Goal: Information Seeking & Learning: Compare options

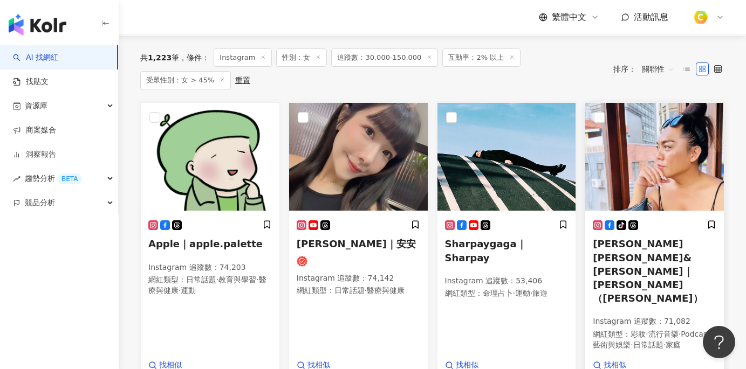
click at [655, 246] on h5 "瑞莎&莎莎公主｜陳瑞莎（莎莎公主）" at bounding box center [654, 271] width 123 height 68
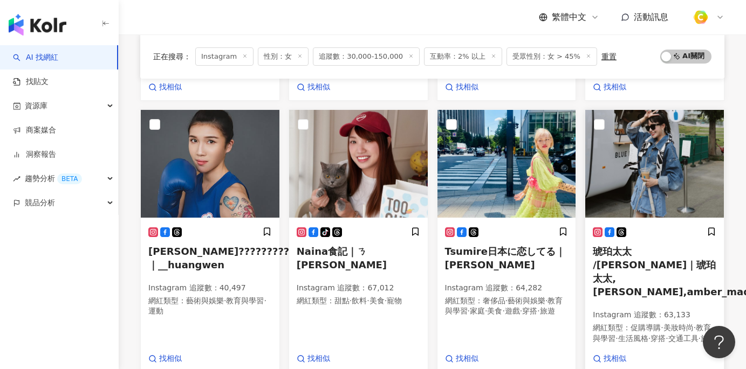
scroll to position [374, 0]
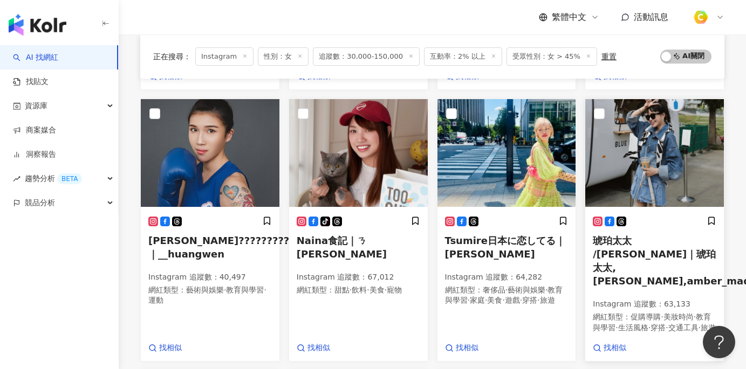
click at [644, 234] on h5 "琥珀太太 /Amber Madam｜琥珀太太,Amber Madam,amber_madam" at bounding box center [654, 261] width 123 height 54
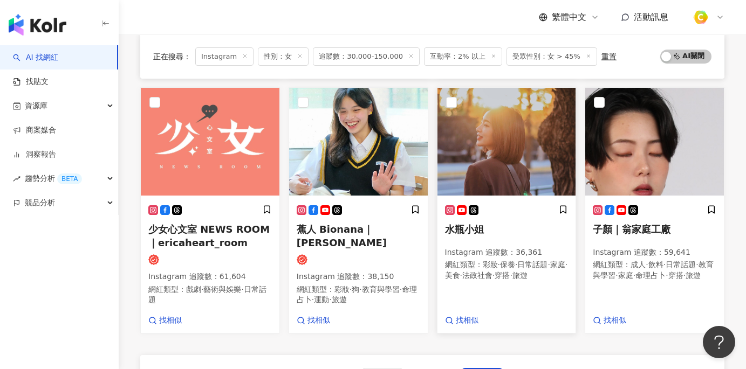
scroll to position [641, 0]
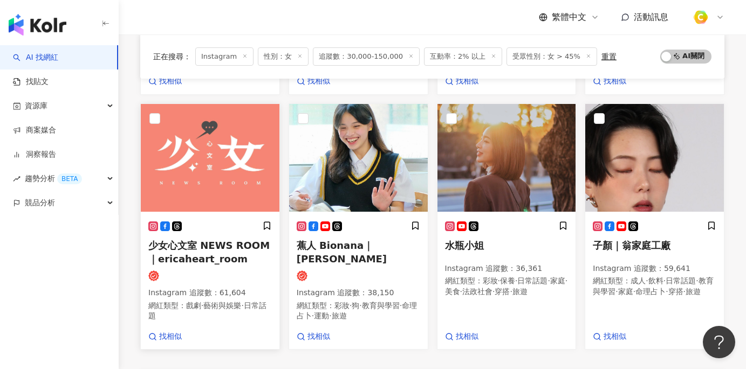
click at [205, 239] on h5 "少女心文室 NEWS ROOM｜ericaheart_room" at bounding box center [209, 252] width 123 height 27
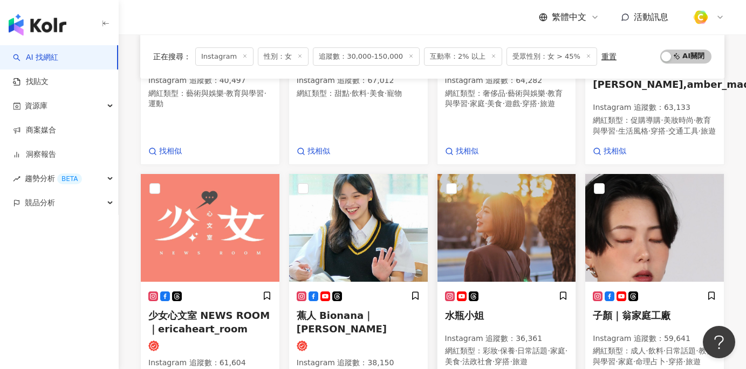
scroll to position [572, 0]
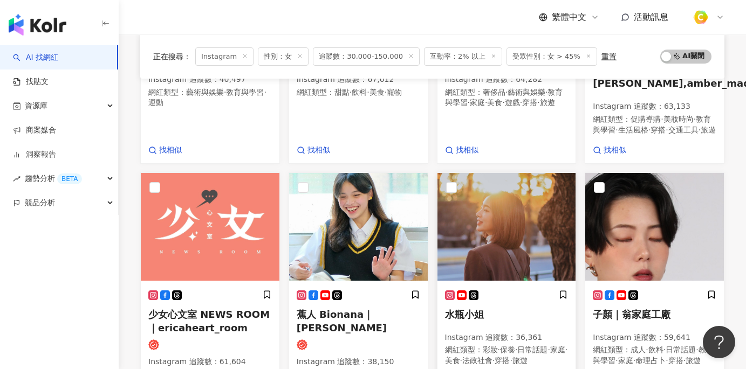
click at [497, 333] on p "Instagram 追蹤數 ： 36,361" at bounding box center [506, 338] width 123 height 11
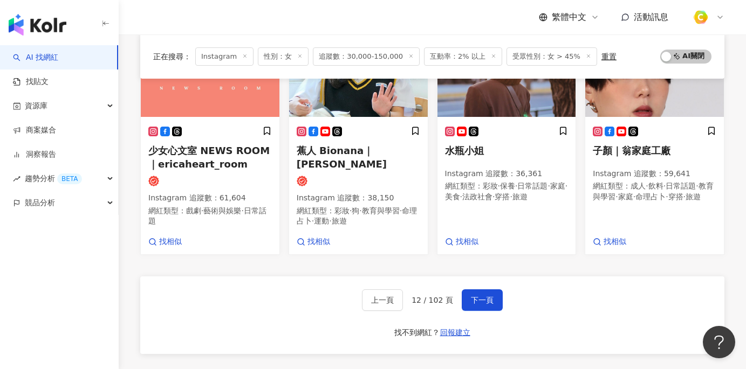
scroll to position [798, 0]
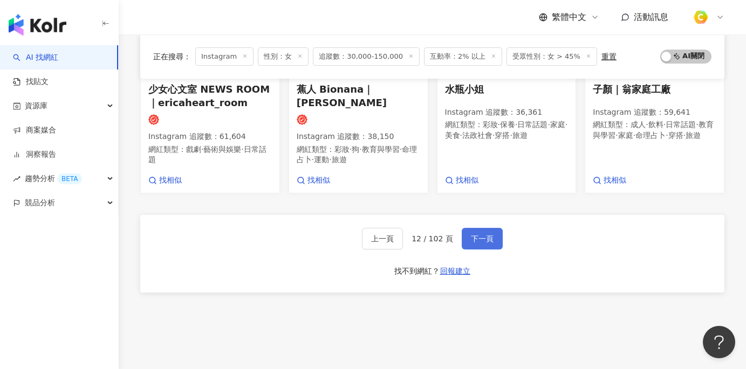
click at [466, 228] on button "下一頁" at bounding box center [482, 239] width 41 height 22
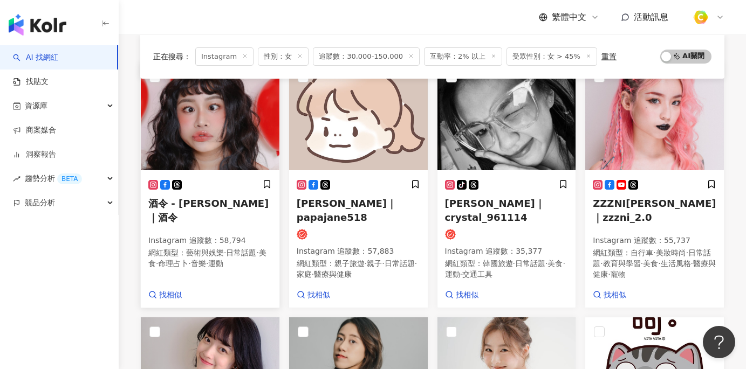
scroll to position [111, 0]
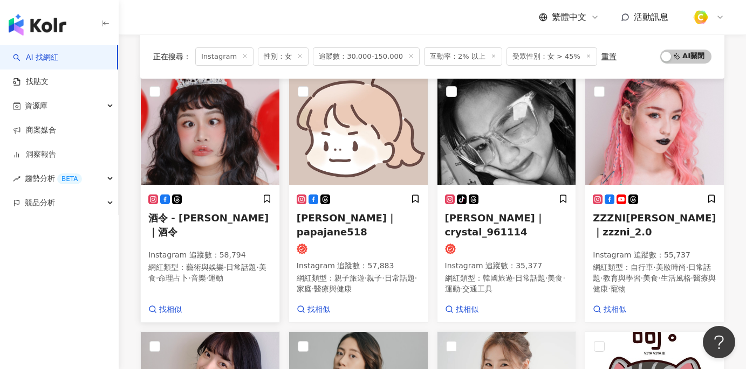
click at [218, 164] on img at bounding box center [210, 131] width 139 height 108
click at [470, 221] on span "黃子秦｜crystal_961114" at bounding box center [495, 224] width 100 height 25
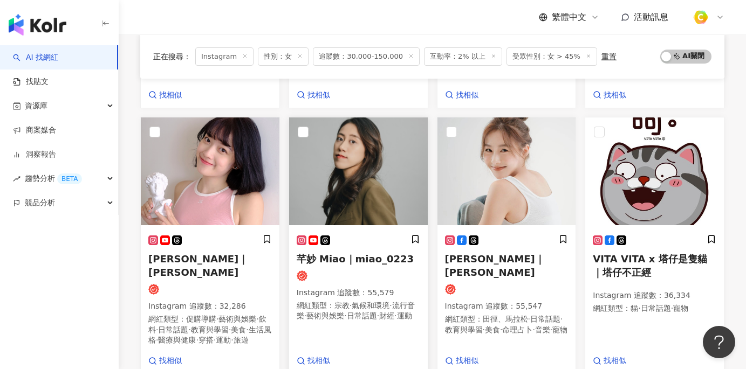
scroll to position [326, 0]
click at [408, 197] on img at bounding box center [358, 171] width 139 height 108
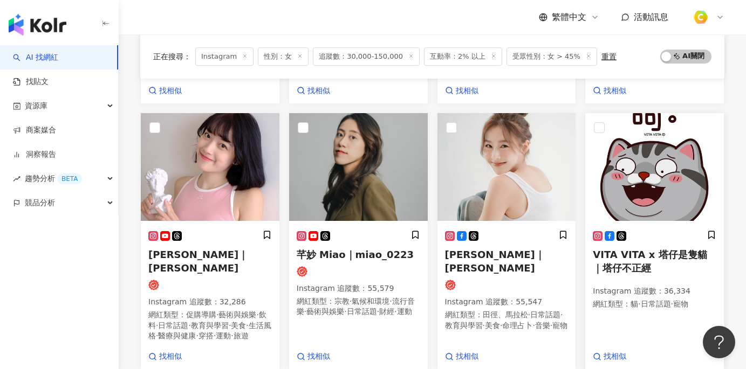
scroll to position [345, 0]
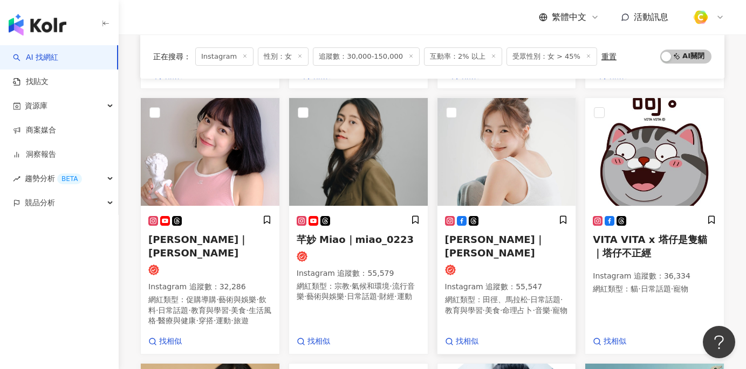
click at [523, 245] on h5 "賴雅琪｜Lai" at bounding box center [506, 246] width 123 height 27
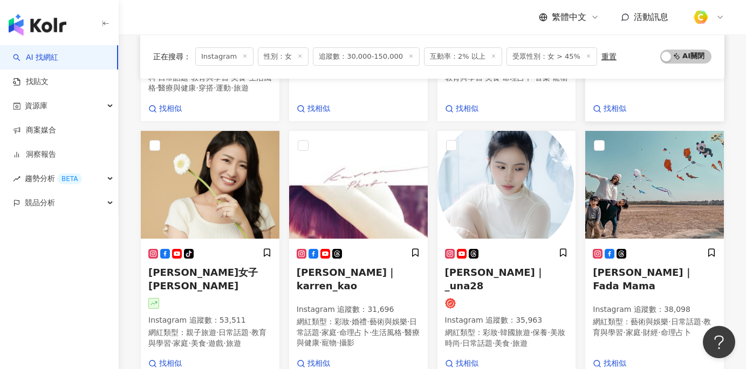
scroll to position [595, 0]
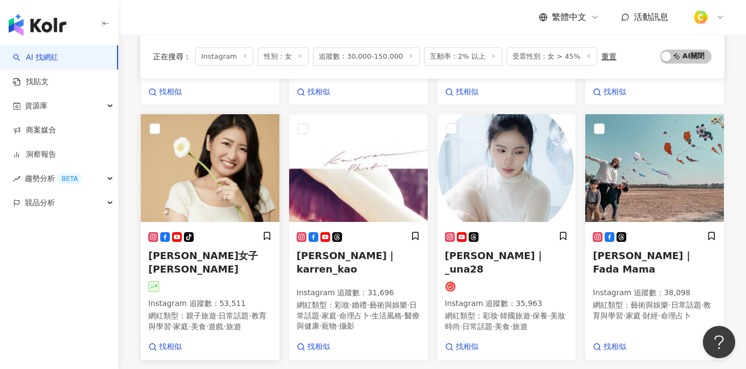
click at [201, 253] on span "杉杉女子 Shana Lin" at bounding box center [202, 262] width 109 height 25
click at [379, 252] on span "Karren Kao｜karren_kao" at bounding box center [347, 262] width 100 height 25
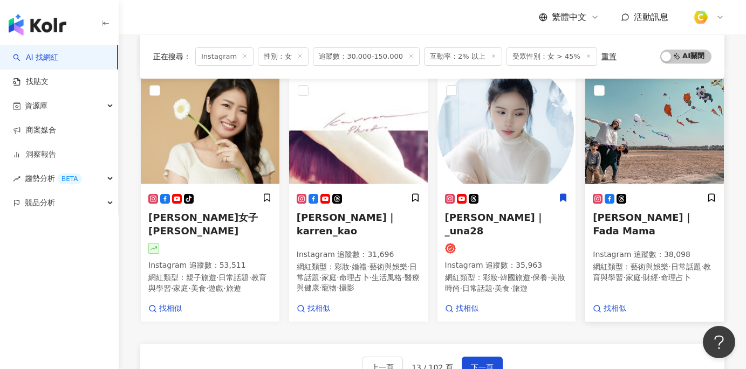
scroll to position [636, 0]
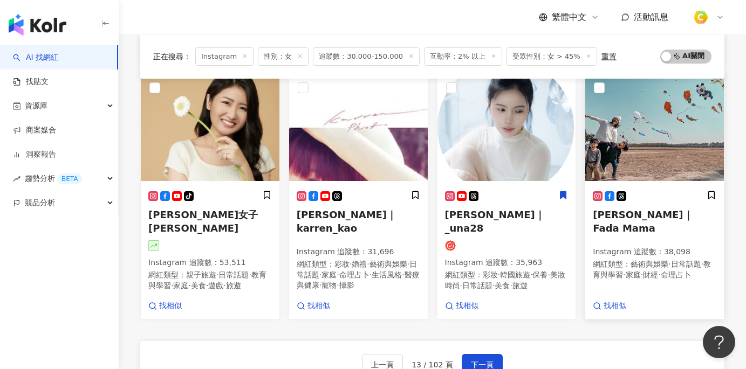
click at [661, 217] on h5 "許淑幃｜Fada Mama" at bounding box center [654, 221] width 123 height 27
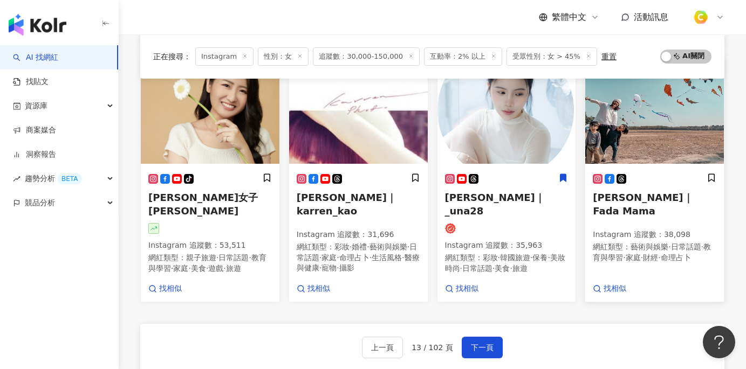
scroll to position [669, 0]
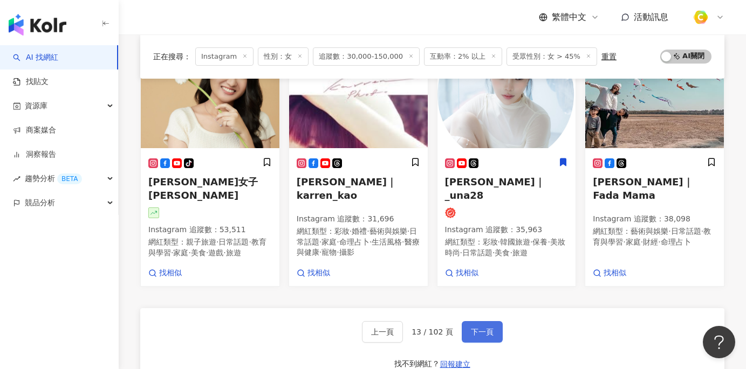
click at [473, 321] on button "下一頁" at bounding box center [482, 332] width 41 height 22
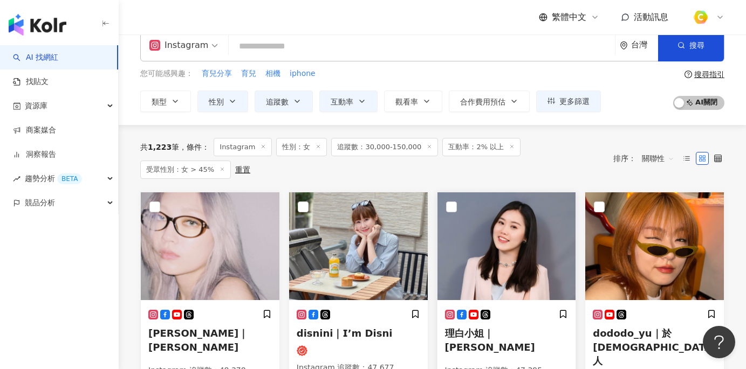
scroll to position [121, 0]
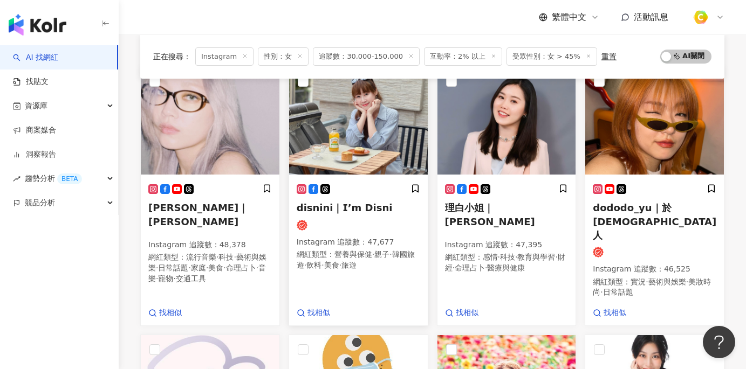
click at [344, 210] on span "disnini｜𝗜’𝗺 𝗗𝗶𝘀𝗻𝗶" at bounding box center [345, 207] width 96 height 11
click at [488, 240] on p "Instagram 追蹤數 ： 47,395" at bounding box center [506, 245] width 123 height 11
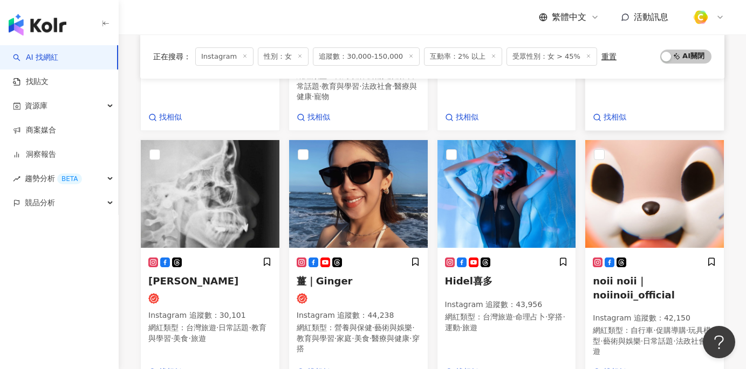
scroll to position [593, 0]
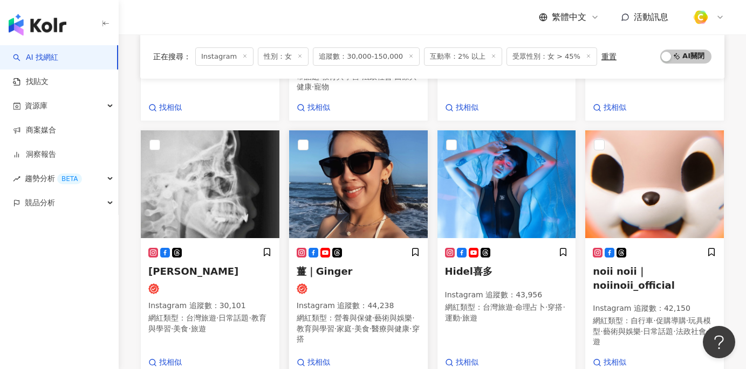
click at [360, 174] on img at bounding box center [358, 185] width 139 height 108
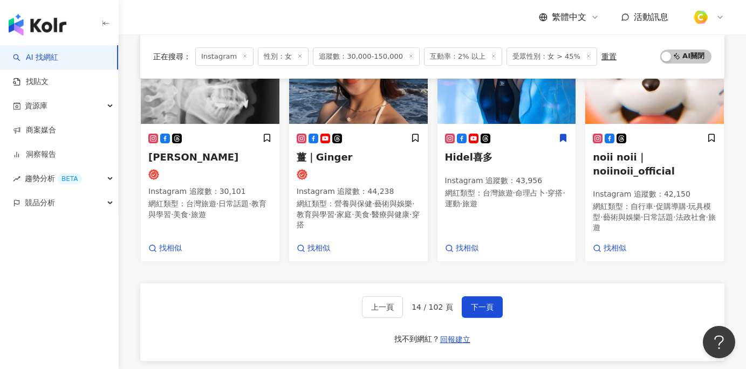
scroll to position [708, 0]
click at [479, 303] on span "下一頁" at bounding box center [482, 307] width 23 height 9
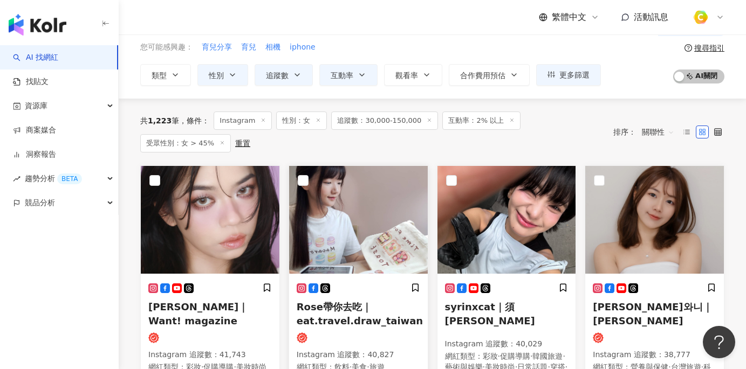
scroll to position [47, 0]
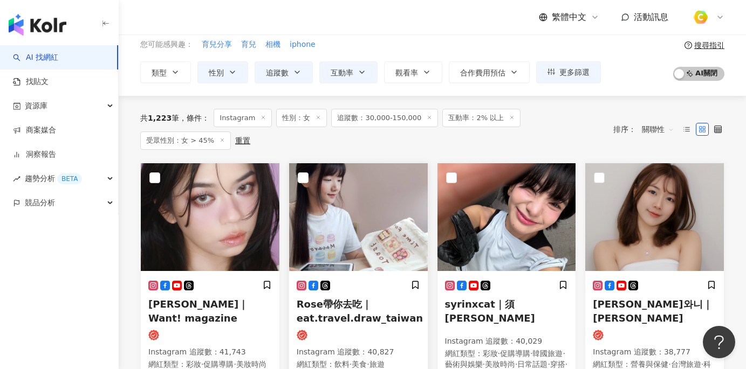
click at [347, 227] on img at bounding box center [358, 217] width 139 height 108
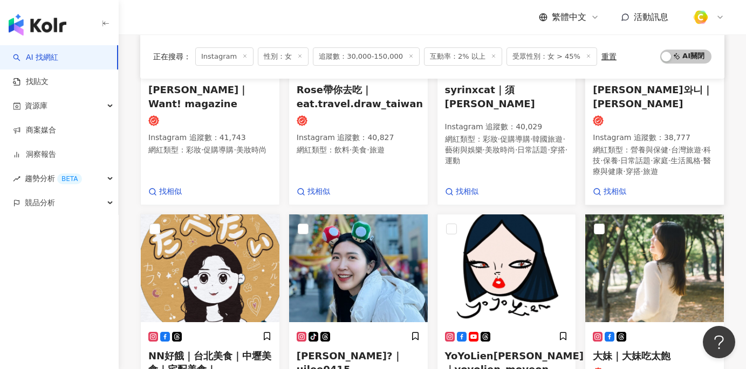
scroll to position [326, 0]
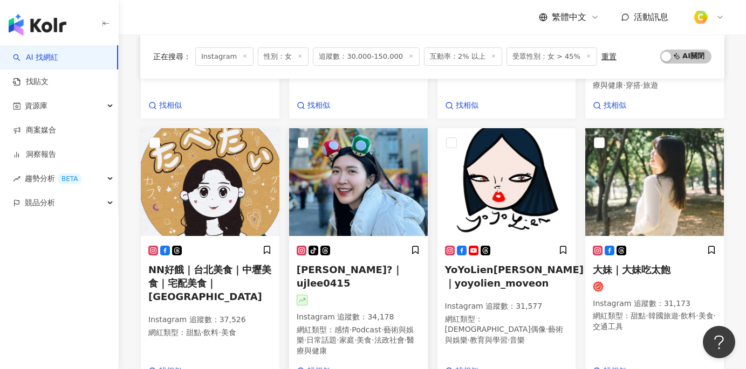
click at [366, 264] on span "Uj李李?｜ujlee0415" at bounding box center [350, 276] width 106 height 25
click at [657, 196] on img at bounding box center [654, 182] width 139 height 108
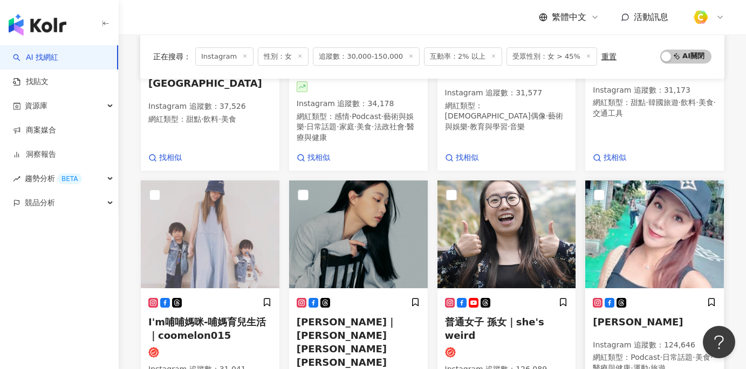
scroll to position [555, 0]
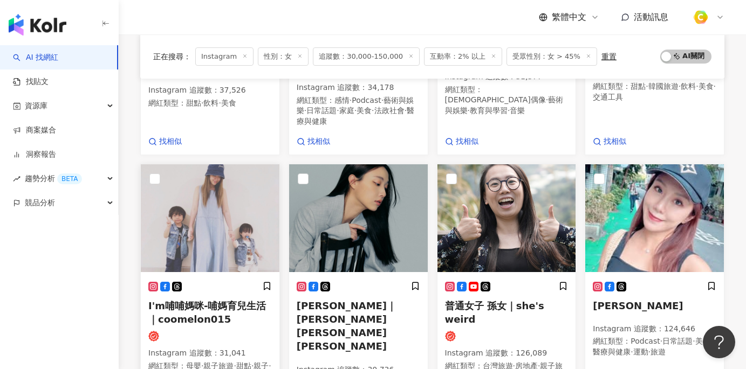
click at [214, 210] on img at bounding box center [210, 218] width 139 height 108
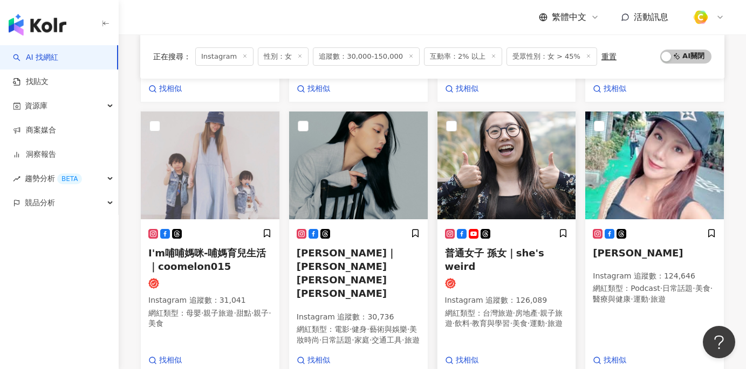
scroll to position [606, 0]
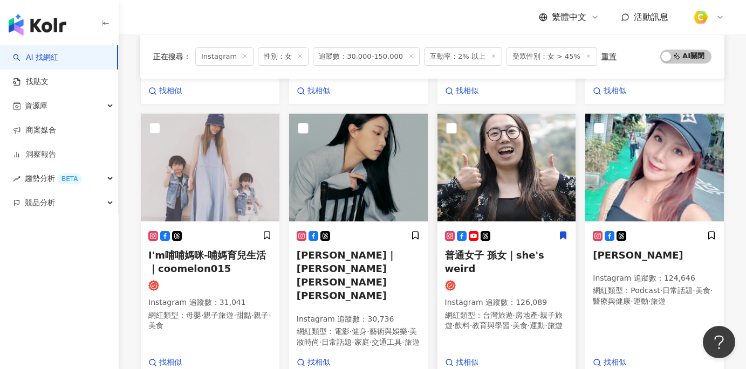
click at [525, 298] on p "Instagram 追蹤數 ： 126,089" at bounding box center [506, 303] width 123 height 11
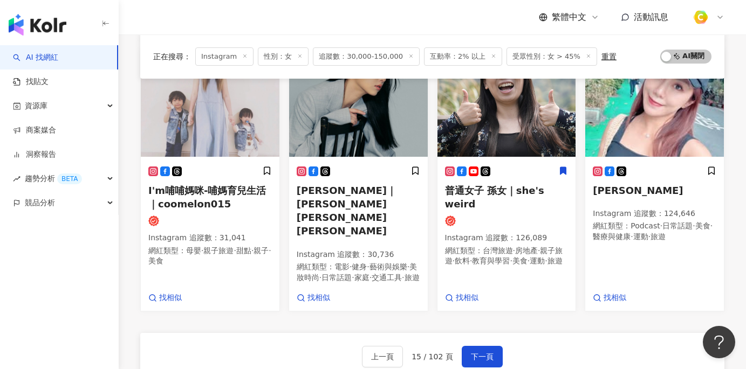
scroll to position [686, 0]
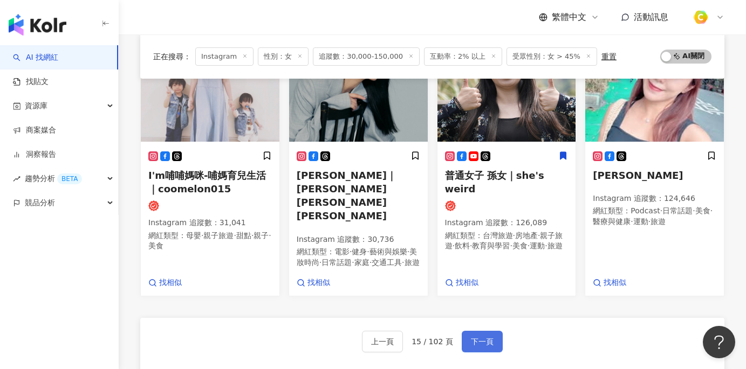
click at [479, 338] on span "下一頁" at bounding box center [482, 342] width 23 height 9
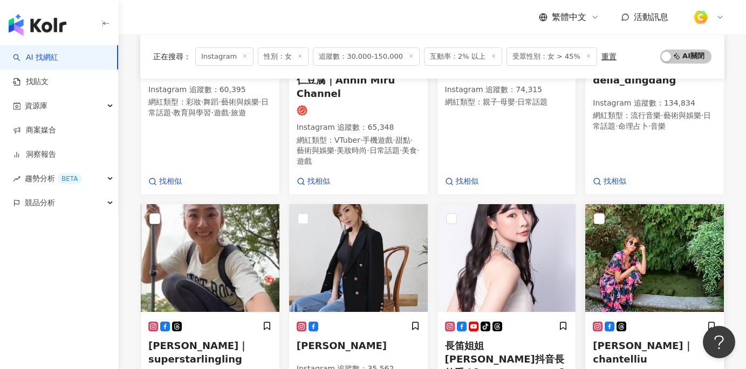
scroll to position [293, 0]
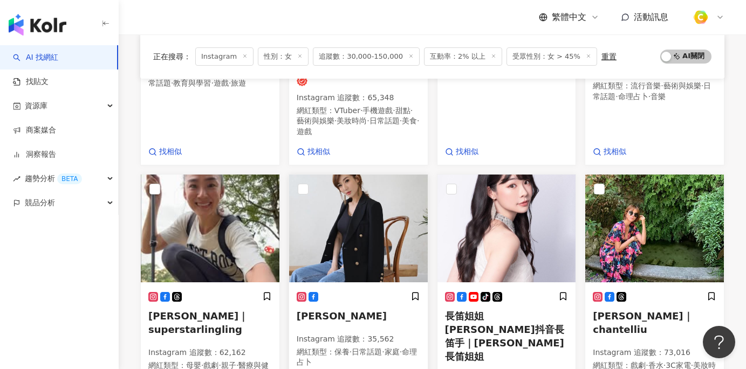
click at [370, 238] on img at bounding box center [358, 229] width 139 height 108
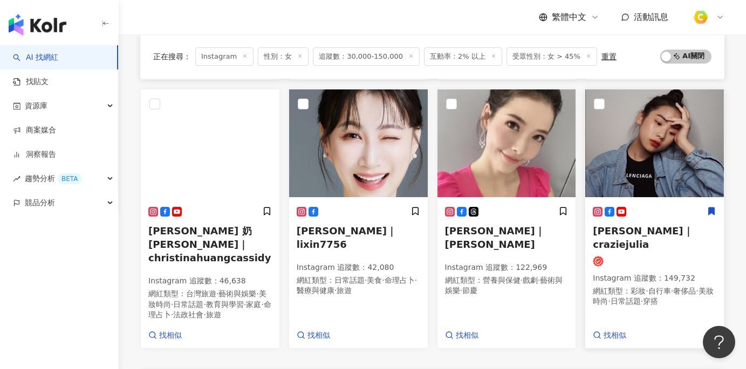
scroll to position [680, 0]
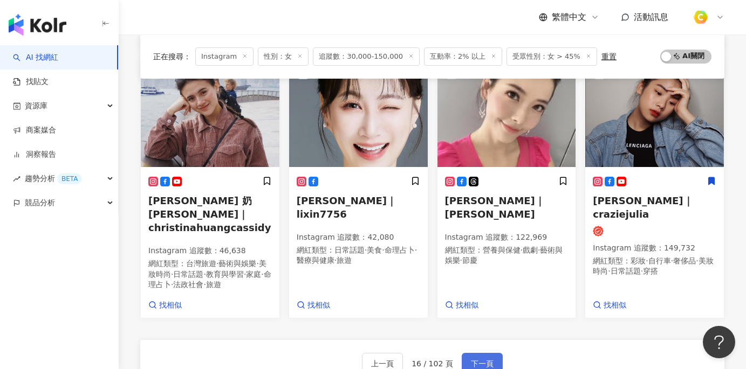
click at [474, 353] on button "下一頁" at bounding box center [482, 364] width 41 height 22
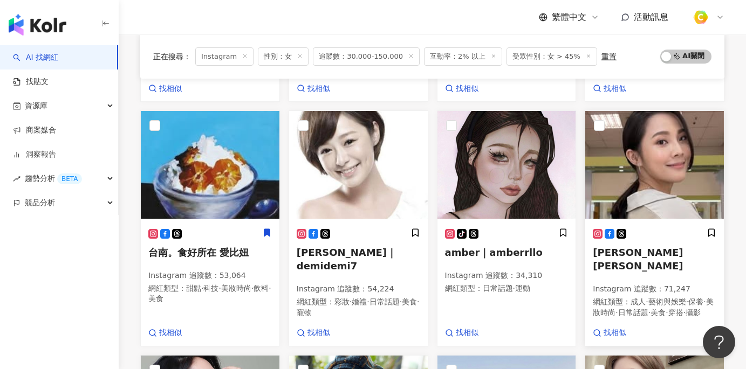
scroll to position [322, 0]
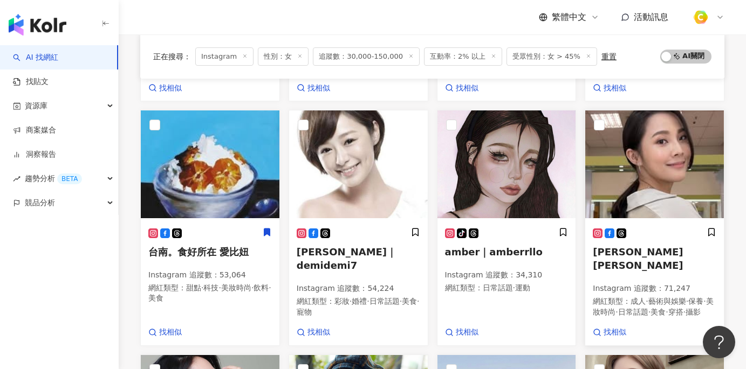
click at [641, 190] on img at bounding box center [654, 165] width 139 height 108
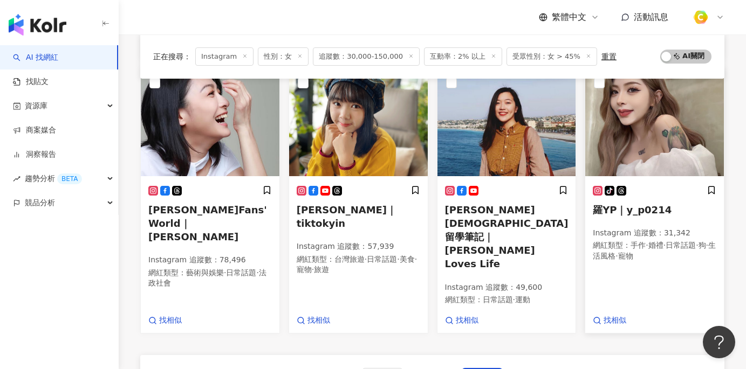
scroll to position [606, 0]
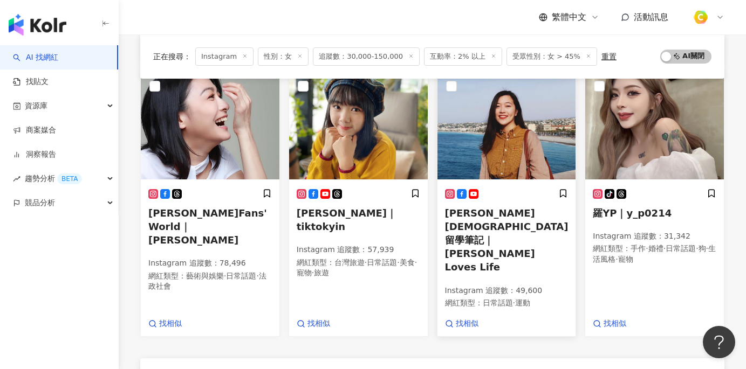
click at [516, 135] on img at bounding box center [506, 126] width 139 height 108
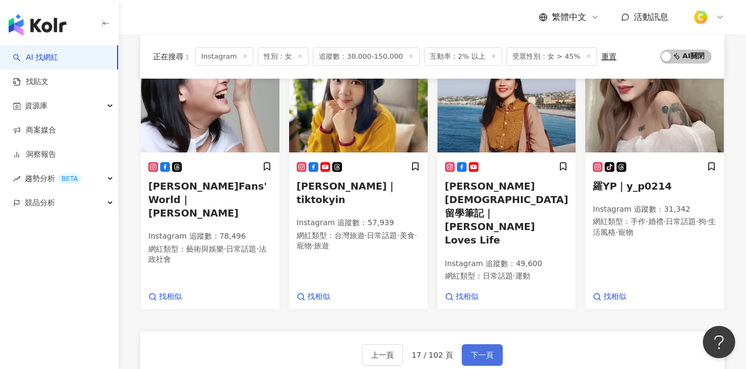
scroll to position [633, 0]
click at [488, 351] on span "下一頁" at bounding box center [482, 355] width 23 height 9
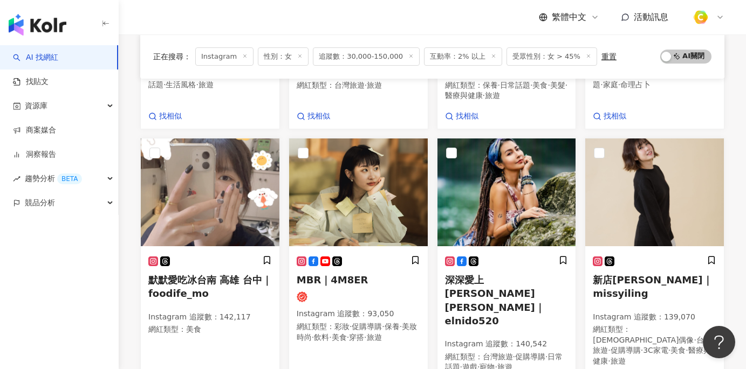
scroll to position [649, 0]
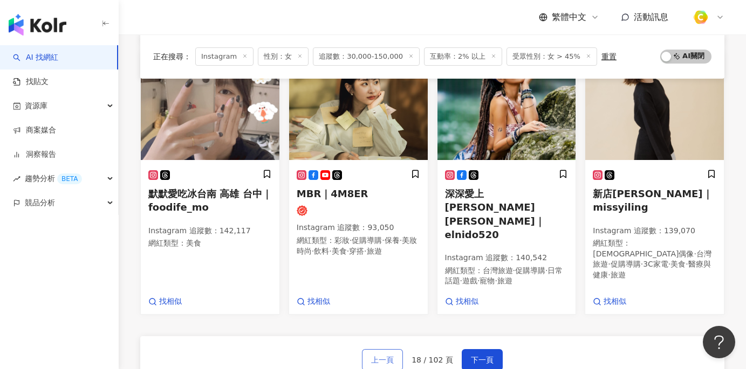
click at [375, 356] on span "上一頁" at bounding box center [382, 360] width 23 height 9
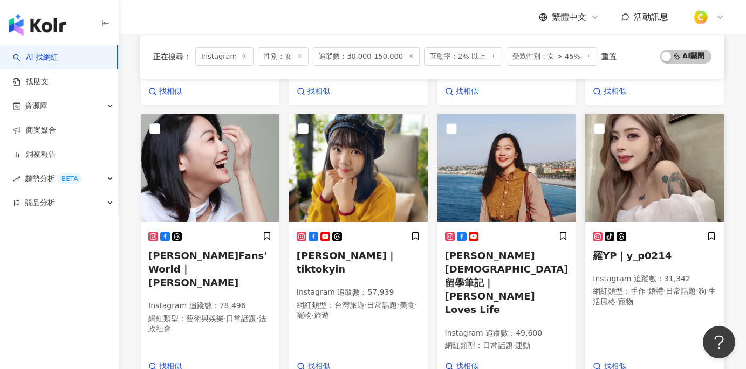
scroll to position [633, 0]
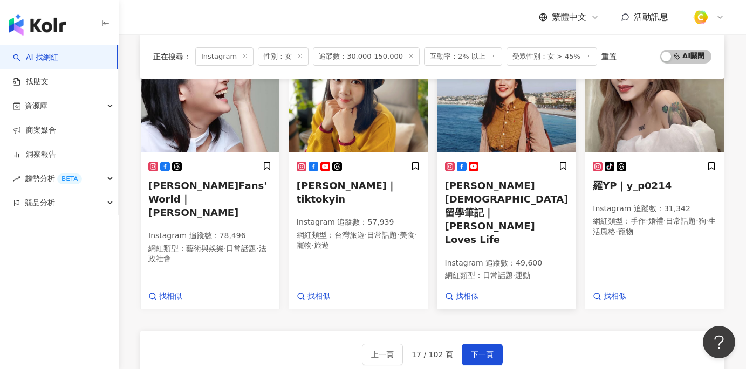
click at [511, 187] on h5 "Audrey英國留學筆記｜Audrey Loves Life" at bounding box center [506, 213] width 123 height 68
click at [480, 351] on span "下一頁" at bounding box center [482, 355] width 23 height 9
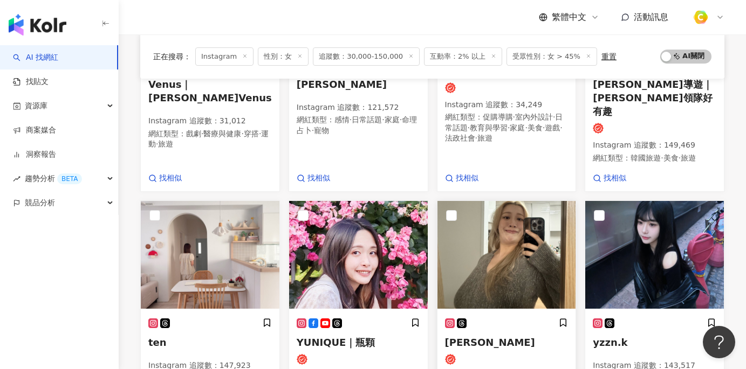
scroll to position [276, 0]
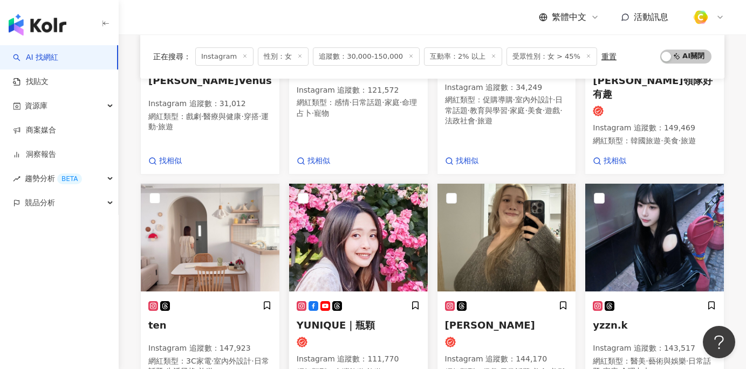
click at [352, 320] on span "YUNIQUE｜瓶顆" at bounding box center [336, 325] width 79 height 11
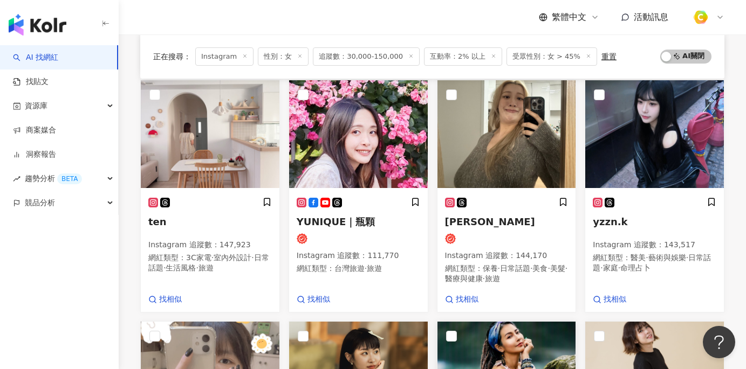
scroll to position [357, 0]
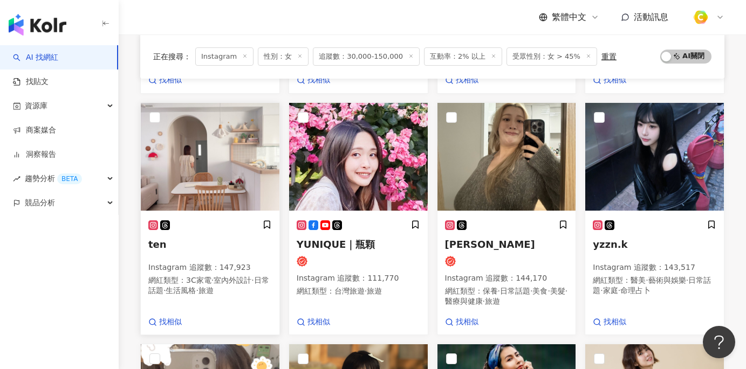
click at [214, 263] on p "Instagram 追蹤數 ： 147,923" at bounding box center [209, 268] width 123 height 11
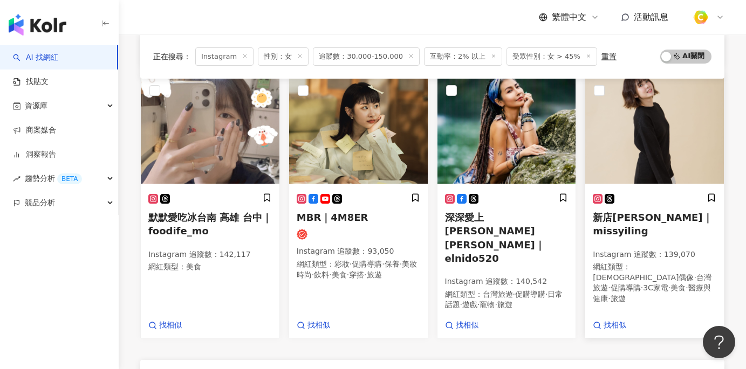
scroll to position [628, 0]
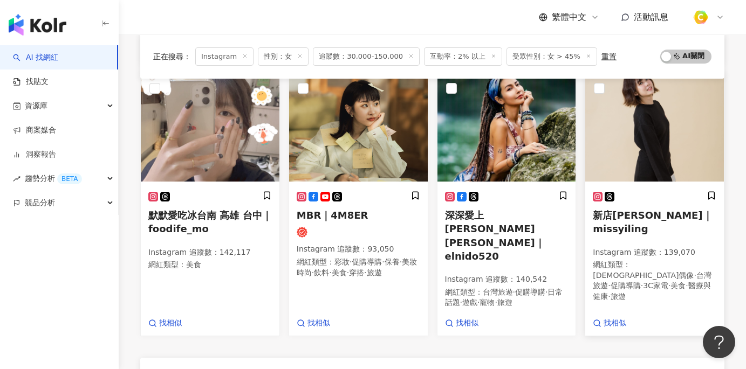
click at [613, 210] on span "新店蔡依林｜missyiling" at bounding box center [652, 222] width 119 height 25
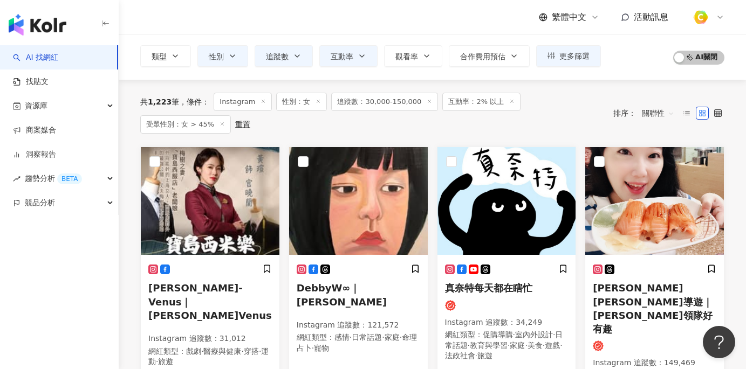
scroll to position [0, 0]
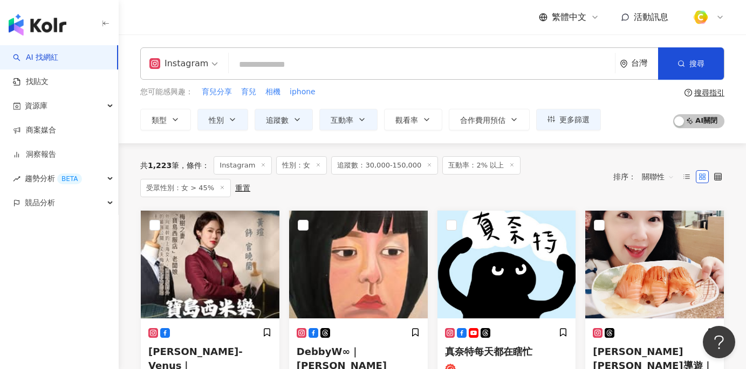
click at [638, 97] on div "您可能感興趣： 育兒分享 育兒 相機 iphone 類型 性別 追蹤數 互動率 觀看率 合作費用預估 更多篩選 篩選條件 關於網紅 互動潛力 受眾輪廓 獨家 …" at bounding box center [432, 108] width 584 height 44
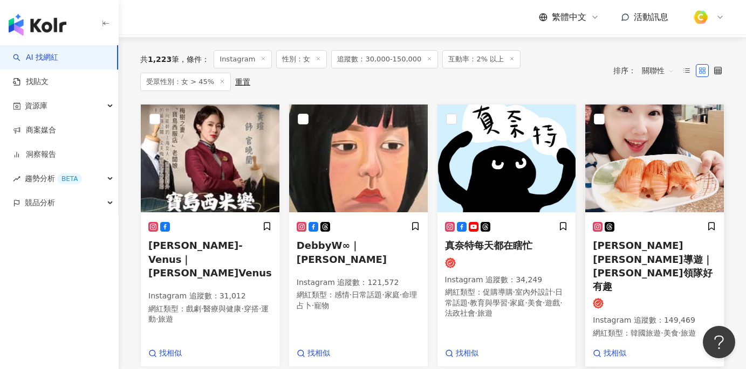
scroll to position [107, 0]
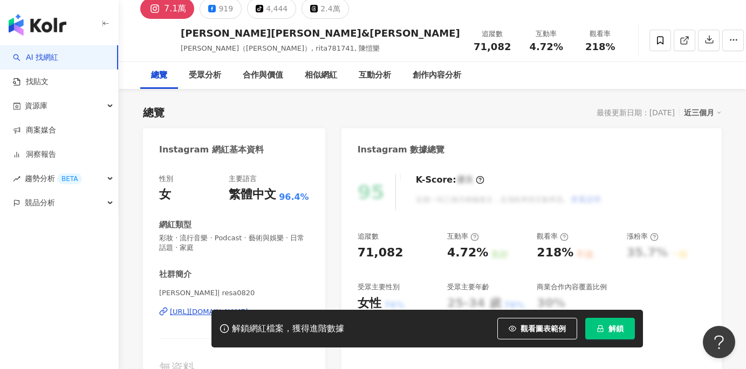
scroll to position [60, 0]
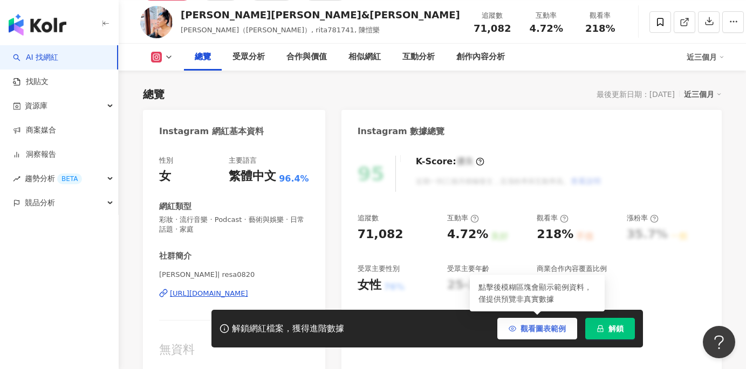
click at [543, 326] on span "觀看圖表範例" at bounding box center [542, 329] width 45 height 9
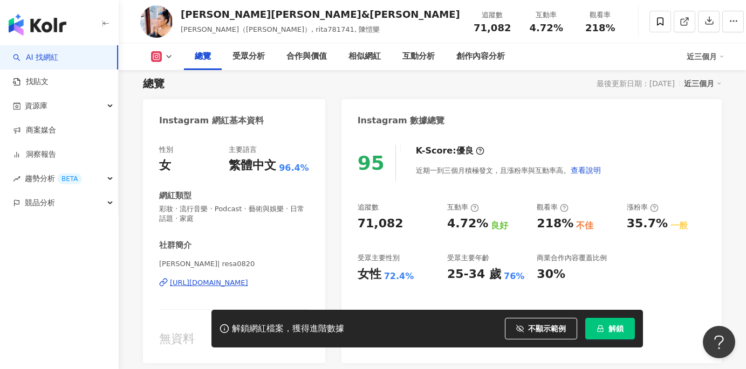
scroll to position [65, 0]
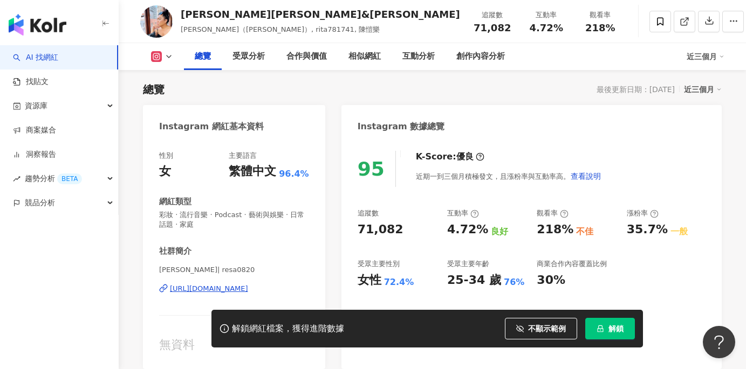
click at [216, 290] on div "https://www.instagram.com/resa0820/" at bounding box center [209, 289] width 78 height 10
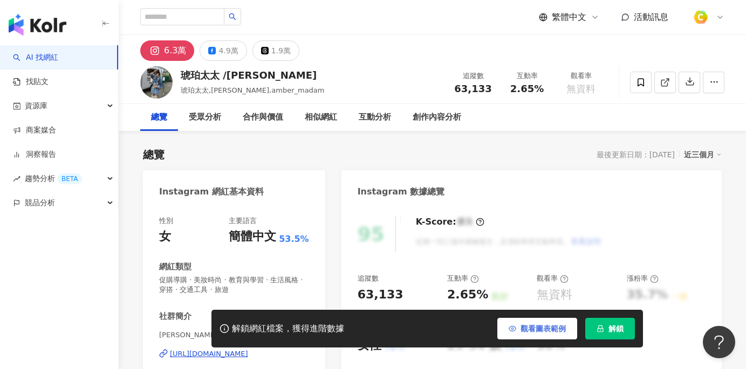
click span "觀看圖表範例"
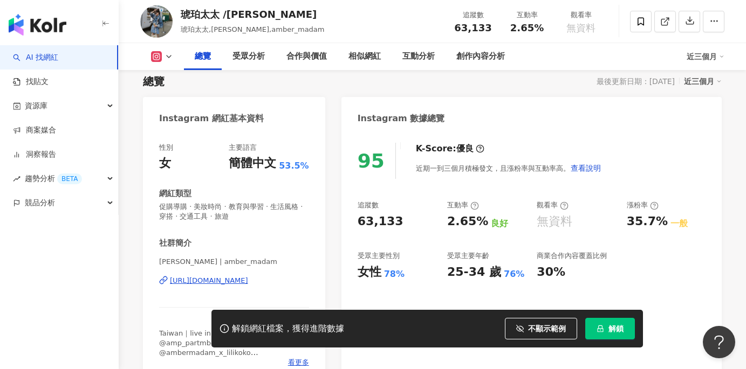
scroll to position [95, 0]
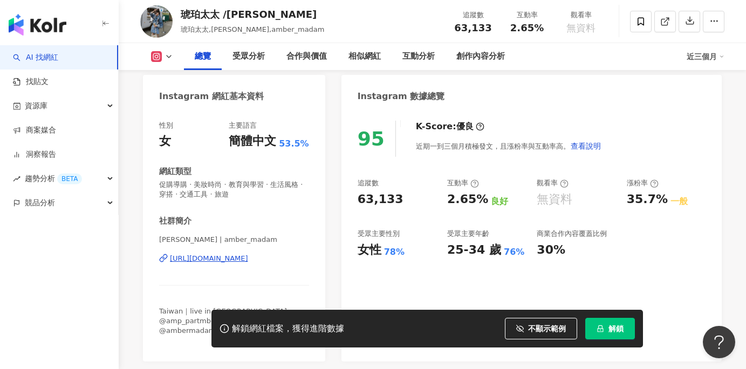
click div "https://www.instagram.com/amber_madam/"
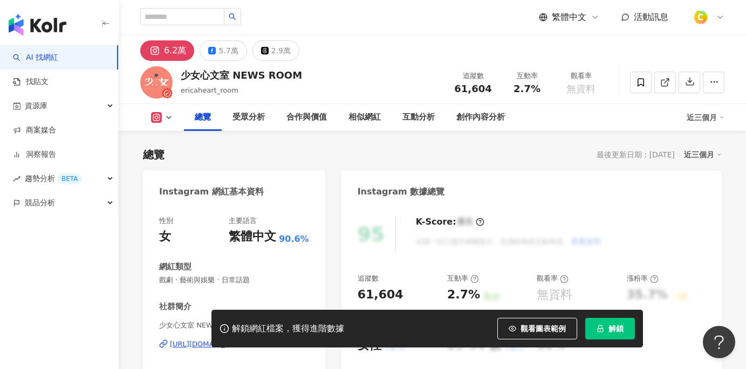
scroll to position [141, 0]
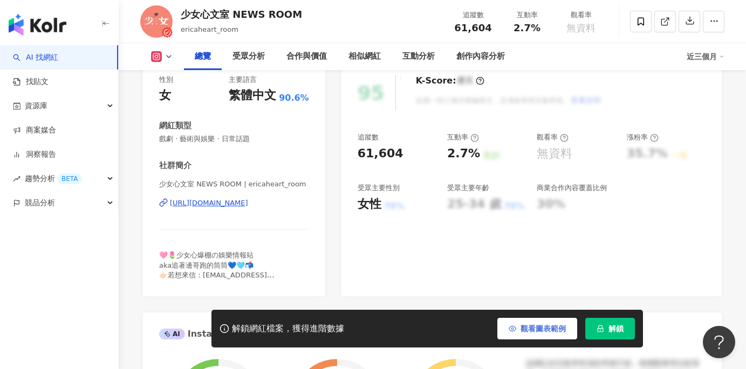
click at [516, 322] on button "觀看圖表範例" at bounding box center [537, 329] width 80 height 22
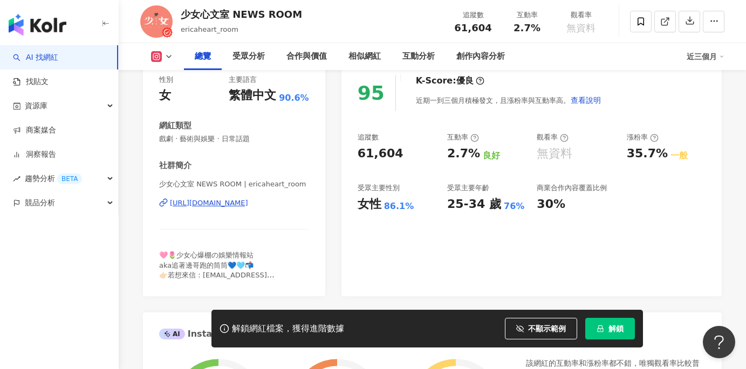
scroll to position [139, 0]
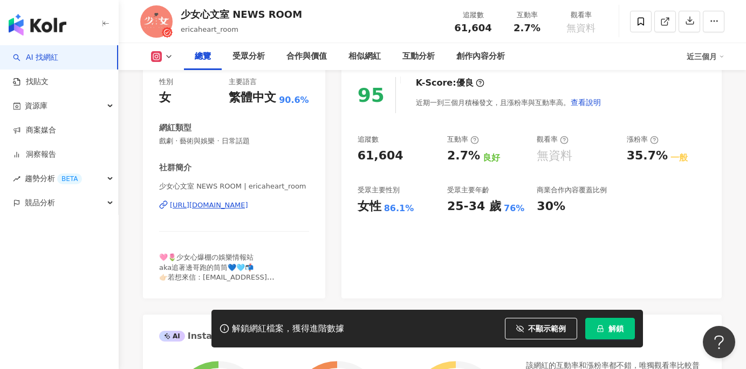
click at [248, 204] on div "https://www.instagram.com/ericaheart_room/" at bounding box center [209, 206] width 78 height 10
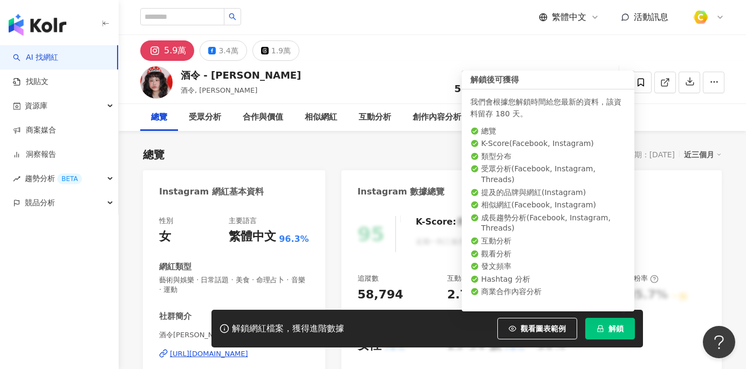
drag, startPoint x: 552, startPoint y: 333, endPoint x: 695, endPoint y: 1, distance: 362.1
click at [552, 333] on button "觀看圖表範例" at bounding box center [537, 329] width 80 height 22
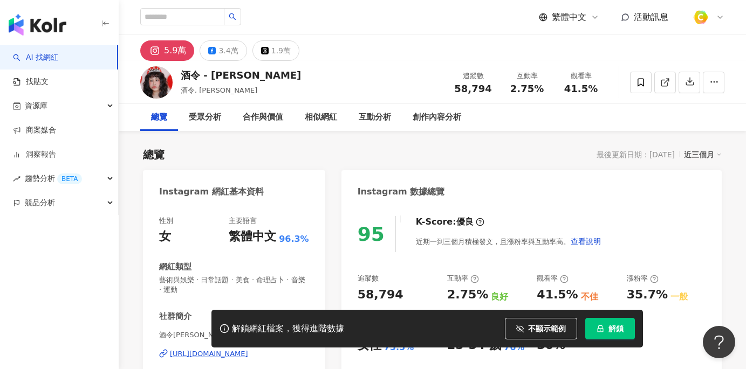
scroll to position [173, 0]
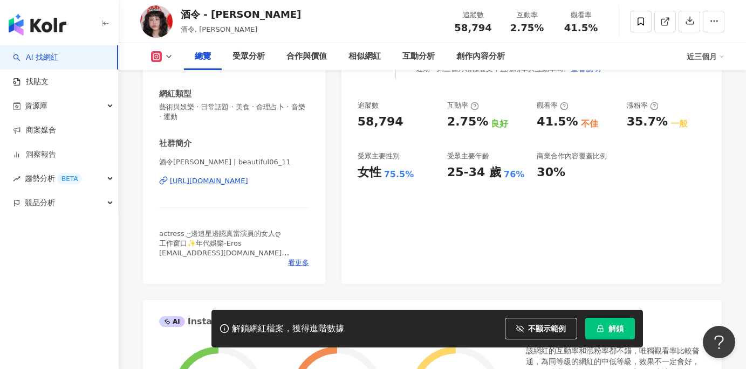
click at [248, 181] on div "https://www.instagram.com/beautiful06_11/" at bounding box center [209, 181] width 78 height 10
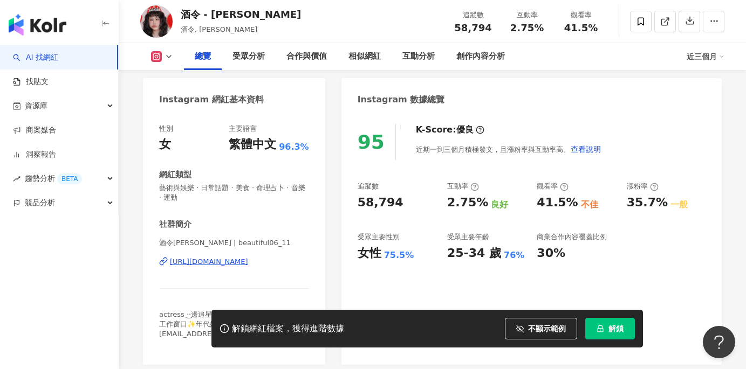
scroll to position [0, 0]
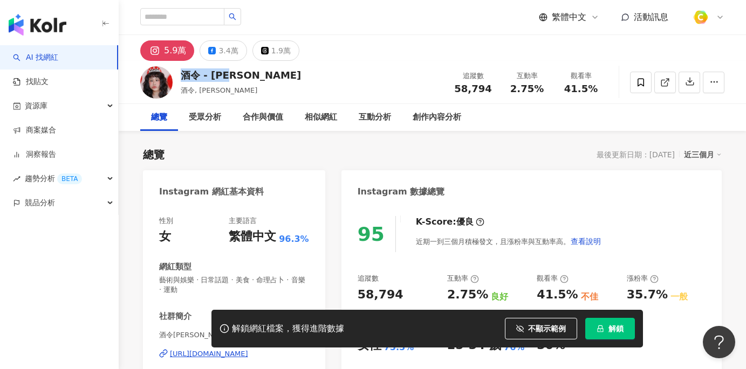
drag, startPoint x: 181, startPoint y: 71, endPoint x: 239, endPoint y: 73, distance: 58.3
click at [239, 73] on div "酒令 - 陳昀萱 酒令, 陳昀萱 追蹤數 58,794 互動率 2.75% 觀看率 41.5%" at bounding box center [432, 82] width 627 height 43
copy div "酒令 - 陳昀萱"
drag, startPoint x: 458, startPoint y: 88, endPoint x: 493, endPoint y: 86, distance: 35.7
click at [493, 86] on div "追蹤數 58,794" at bounding box center [473, 82] width 54 height 23
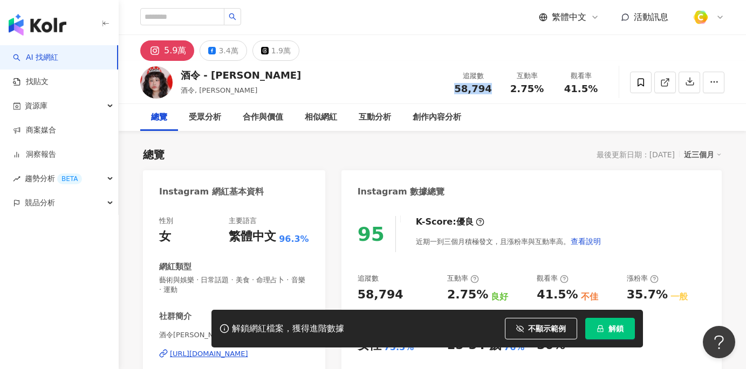
copy span "58,794"
drag, startPoint x: 512, startPoint y: 86, endPoint x: 540, endPoint y: 90, distance: 27.8
click at [540, 90] on div "2.75%" at bounding box center [526, 89] width 41 height 11
copy span "2.75%"
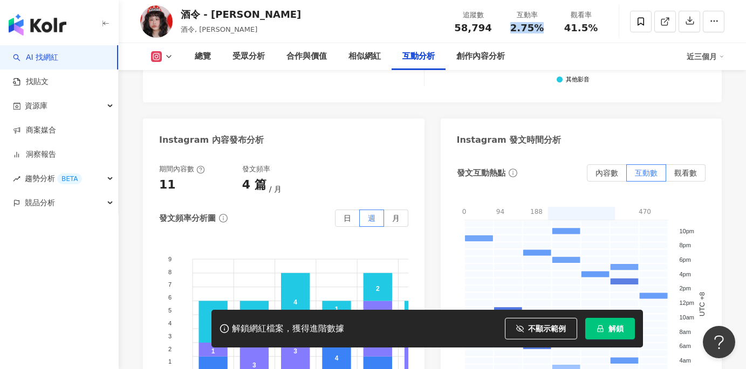
scroll to position [2730, 0]
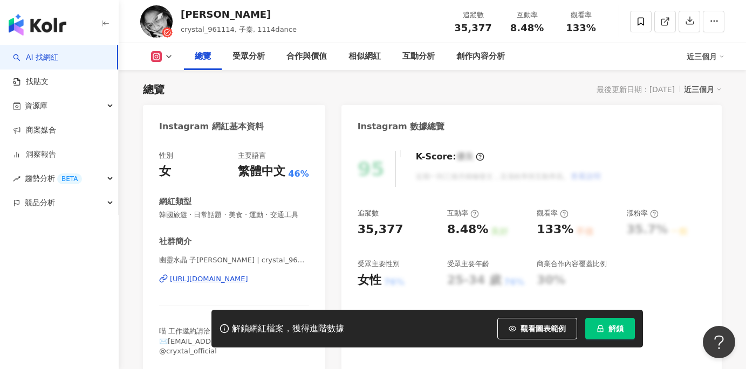
scroll to position [121, 0]
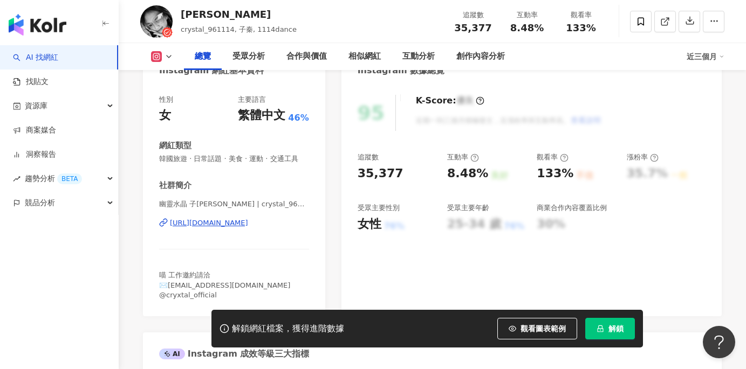
click at [218, 225] on div "[URL][DOMAIN_NAME]" at bounding box center [209, 223] width 78 height 10
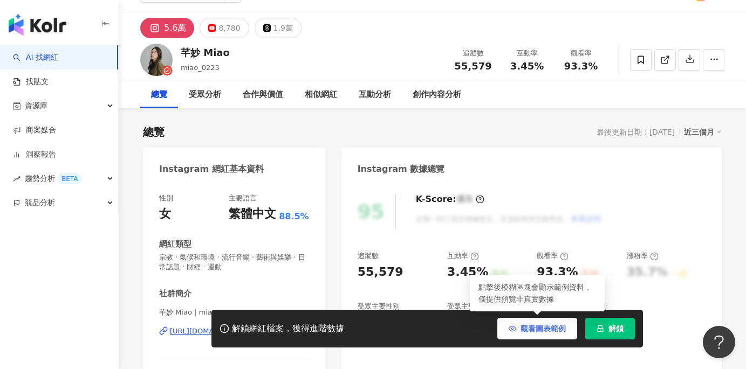
click at [530, 326] on span "觀看圖表範例" at bounding box center [542, 329] width 45 height 9
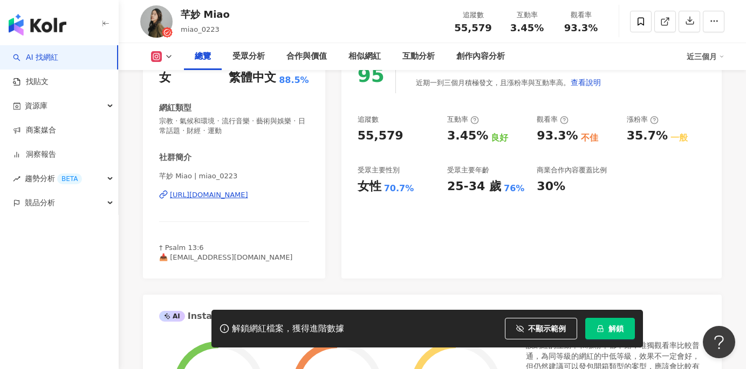
scroll to position [160, 0]
click at [243, 195] on div "https://www.instagram.com/miao_0223/" at bounding box center [209, 195] width 78 height 10
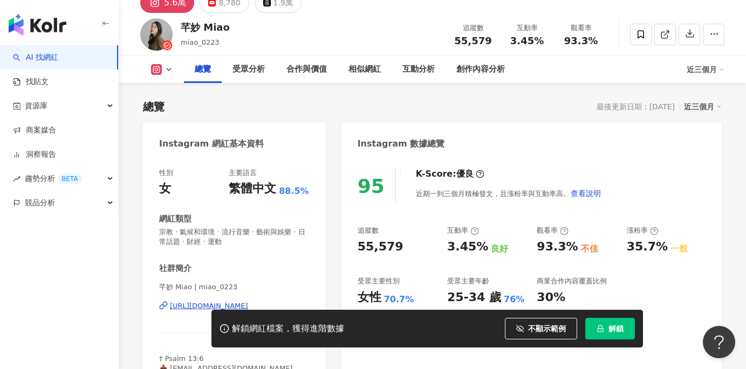
scroll to position [0, 0]
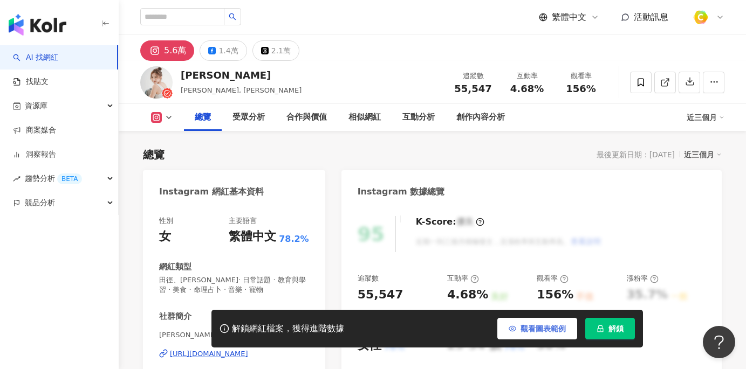
scroll to position [134, 0]
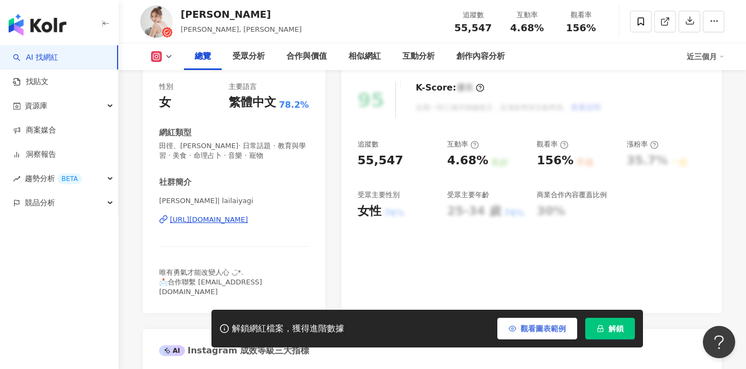
click at [520, 324] on button "觀看圖表範例" at bounding box center [537, 329] width 80 height 22
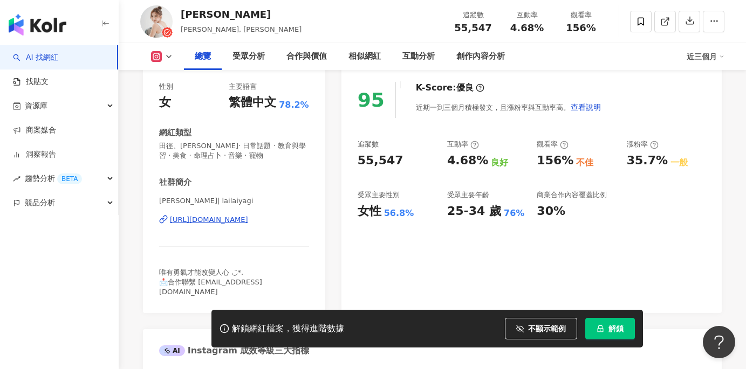
scroll to position [136, 0]
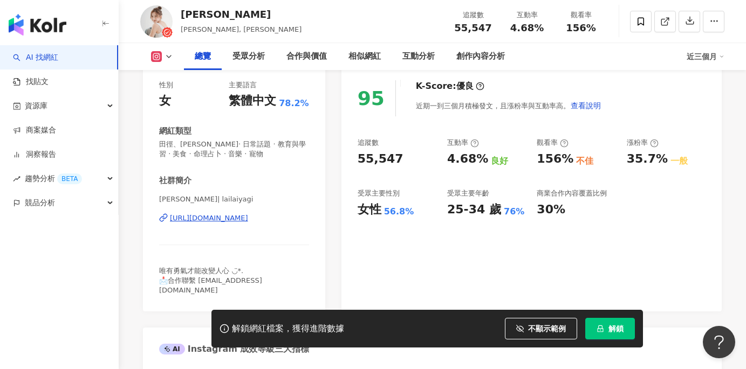
click at [248, 216] on div "[URL][DOMAIN_NAME]" at bounding box center [209, 219] width 78 height 10
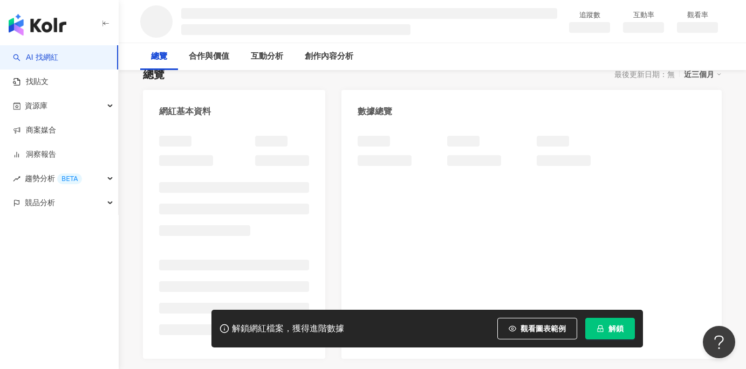
scroll to position [82, 0]
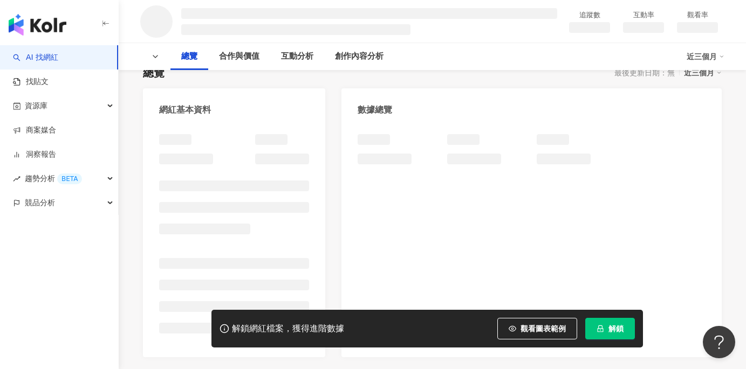
click at [540, 329] on span "觀看圖表範例" at bounding box center [542, 329] width 45 height 9
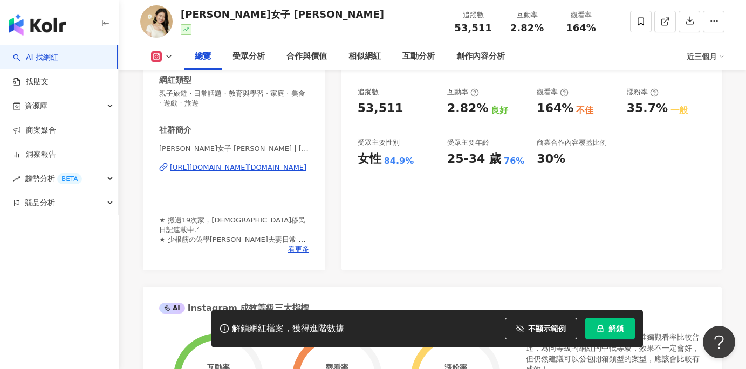
scroll to position [203, 0]
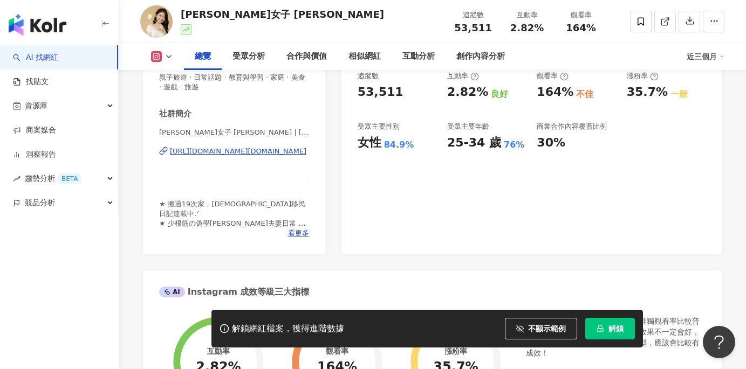
click at [236, 149] on div "https://www.instagram.com/shanalin.tw/" at bounding box center [238, 152] width 136 height 10
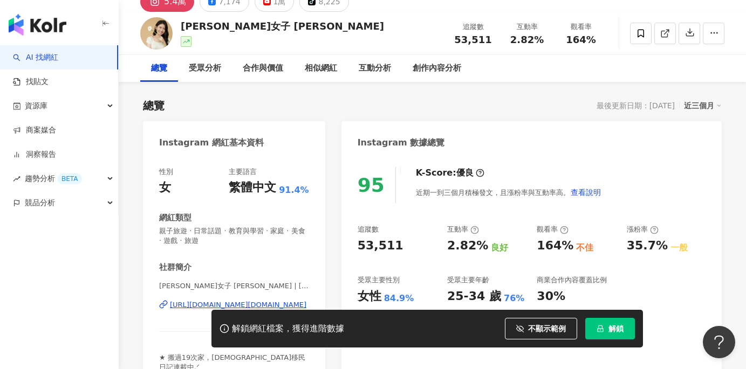
scroll to position [0, 0]
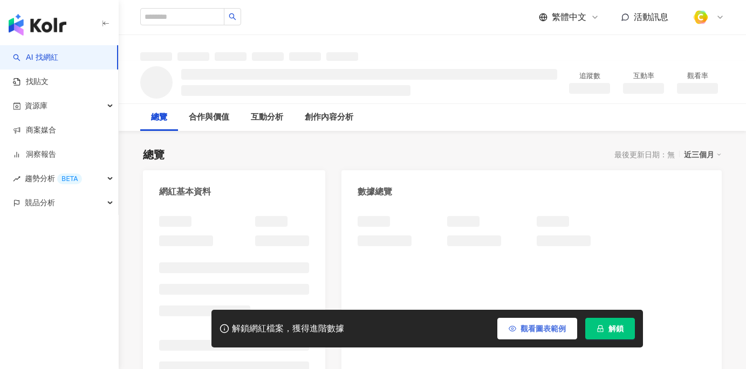
click at [514, 337] on button "觀看圖表範例" at bounding box center [537, 329] width 80 height 22
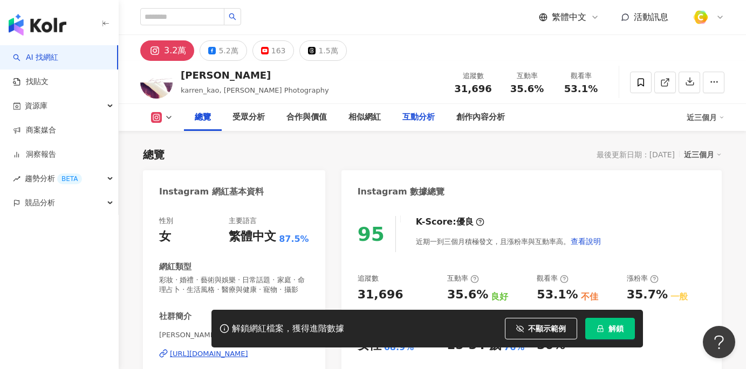
click at [248, 349] on div "https://www.instagram.com/karren_kao/" at bounding box center [209, 354] width 78 height 10
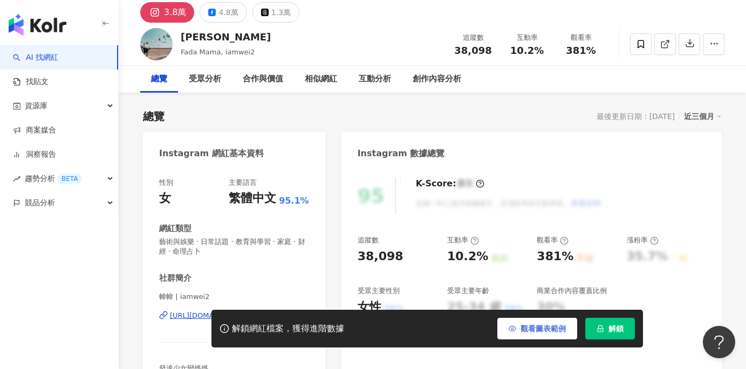
click at [526, 332] on span "觀看圖表範例" at bounding box center [542, 329] width 45 height 9
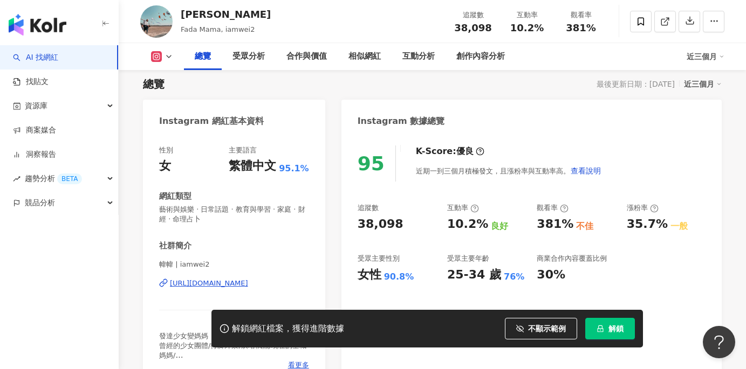
scroll to position [77, 0]
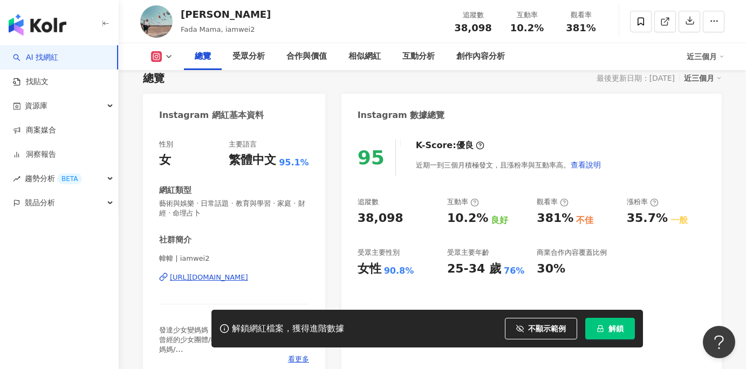
click at [239, 278] on div "https://www.instagram.com/iamwei2/" at bounding box center [209, 278] width 78 height 10
drag, startPoint x: 193, startPoint y: 15, endPoint x: 230, endPoint y: 15, distance: 37.2
click at [230, 15] on div "許淑幃" at bounding box center [226, 14] width 90 height 13
copy div "許淑幃"
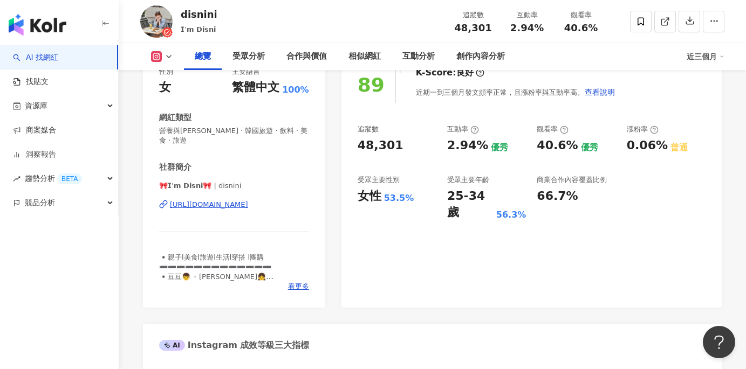
scroll to position [50, 0]
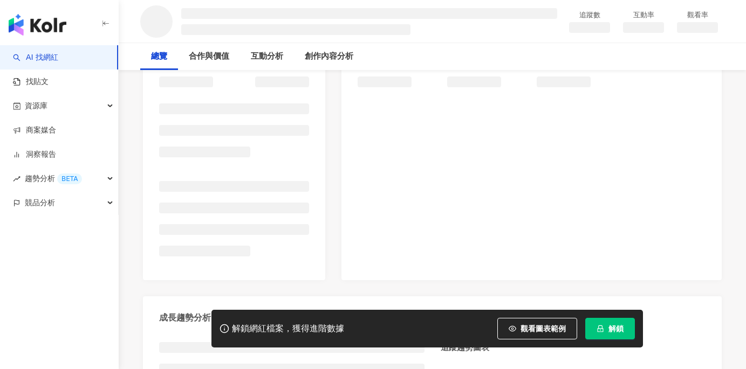
scroll to position [167, 0]
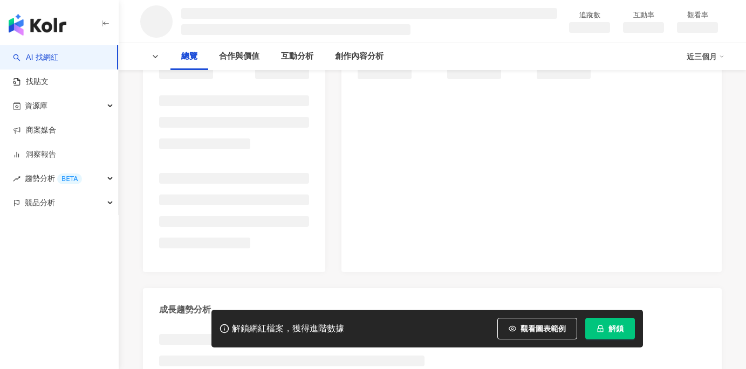
click at [512, 324] on button "觀看圖表範例" at bounding box center [537, 329] width 80 height 22
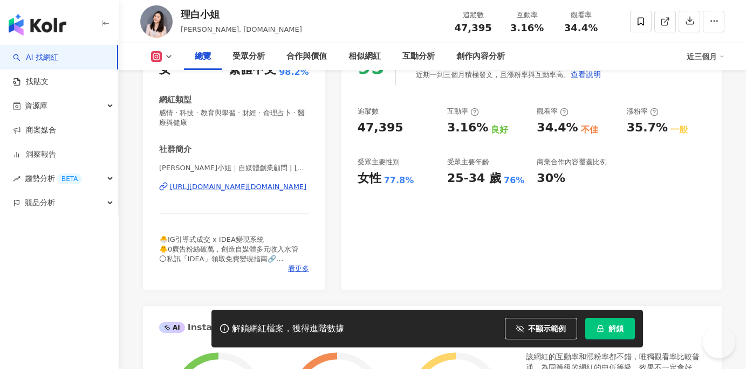
click at [276, 188] on div "https://www.instagram.com/elaineblog.us/" at bounding box center [238, 187] width 136 height 10
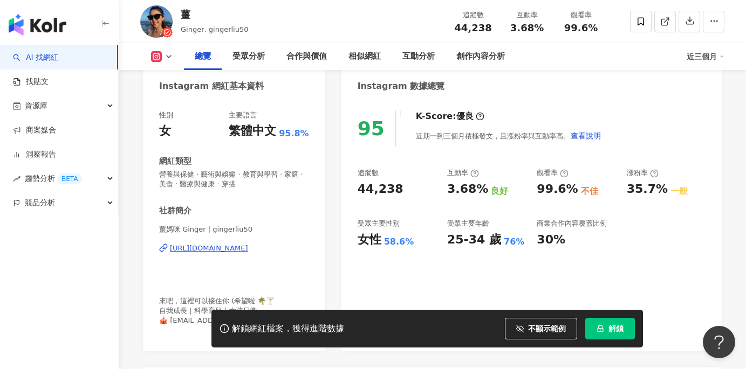
scroll to position [108, 0]
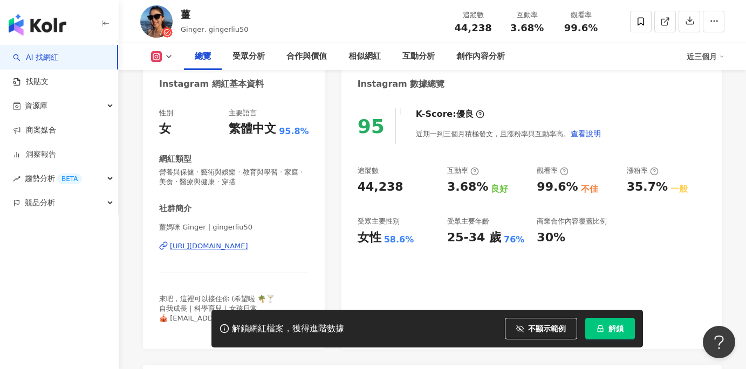
click at [248, 248] on div "https://www.instagram.com/gingerliu50/" at bounding box center [209, 247] width 78 height 10
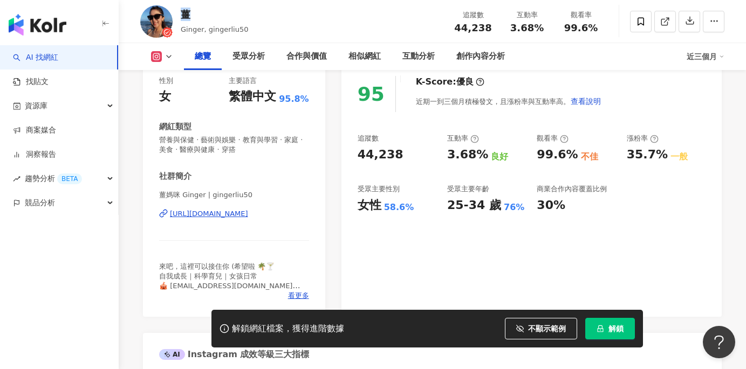
click at [186, 13] on div "薑" at bounding box center [215, 14] width 68 height 13
copy div "薑"
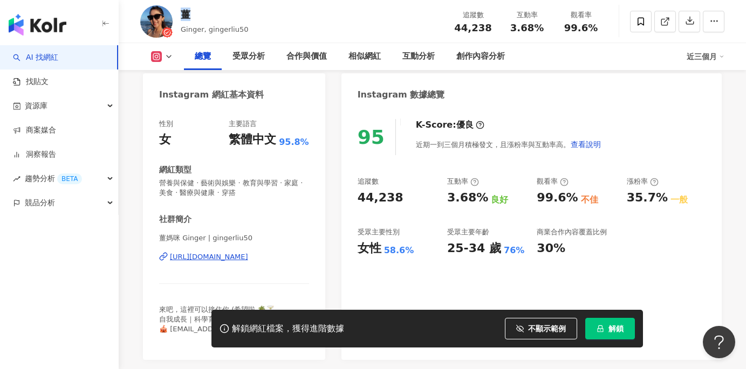
scroll to position [97, 0]
drag, startPoint x: 355, startPoint y: 197, endPoint x: 396, endPoint y: 196, distance: 41.5
click at [396, 196] on div "95 K-Score : 優良 近期一到三個月積極發文，且漲粉率與互動率高。 查看說明 追蹤數 44,238 互動率 3.68% 良好 觀看率 99.6% 不…" at bounding box center [531, 235] width 380 height 252
copy div "44,238"
drag, startPoint x: 448, startPoint y: 194, endPoint x: 479, endPoint y: 200, distance: 31.2
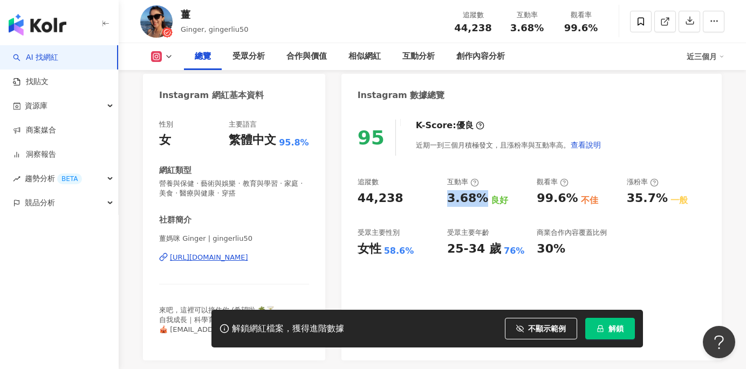
click at [479, 200] on div "3.68%" at bounding box center [467, 198] width 41 height 17
copy div "3.68%"
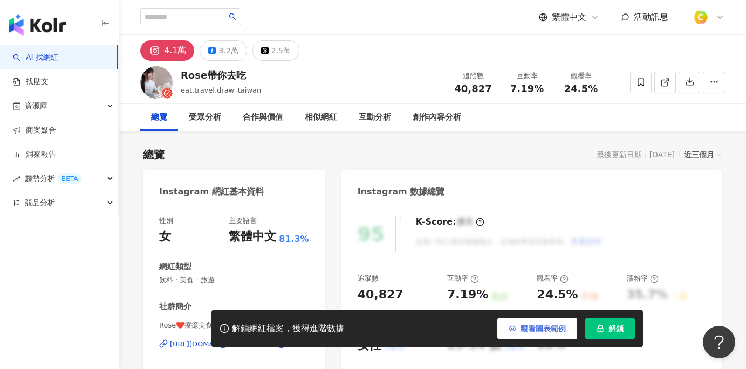
scroll to position [24, 0]
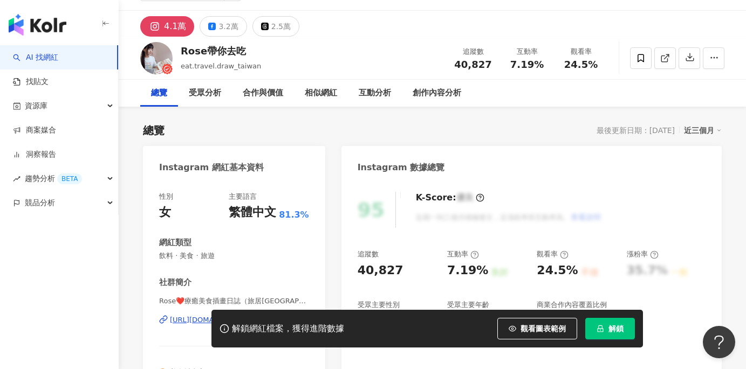
click at [518, 325] on button "觀看圖表範例" at bounding box center [537, 329] width 80 height 22
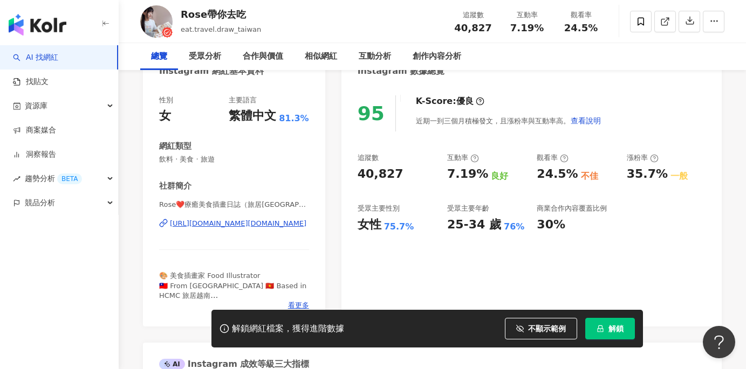
scroll to position [176, 0]
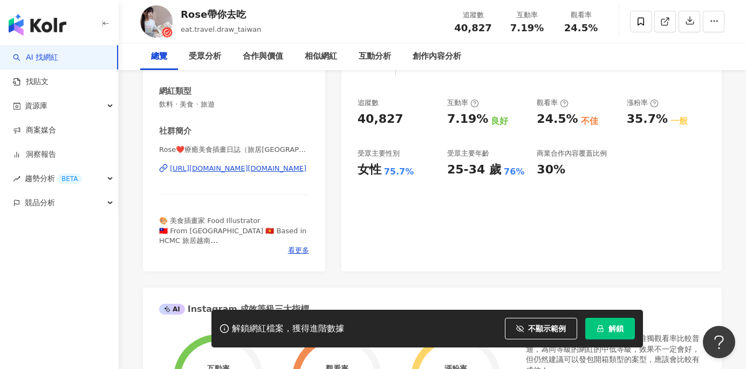
click at [235, 169] on div "https://www.instagram.com/eat.travel.draw_rose/" at bounding box center [238, 169] width 136 height 10
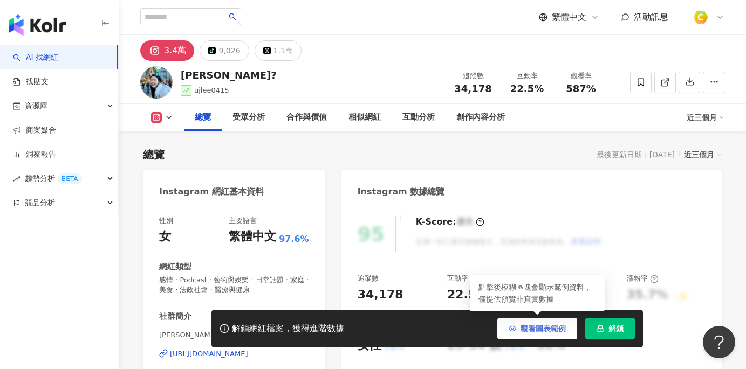
click at [534, 325] on span "觀看圖表範例" at bounding box center [542, 329] width 45 height 9
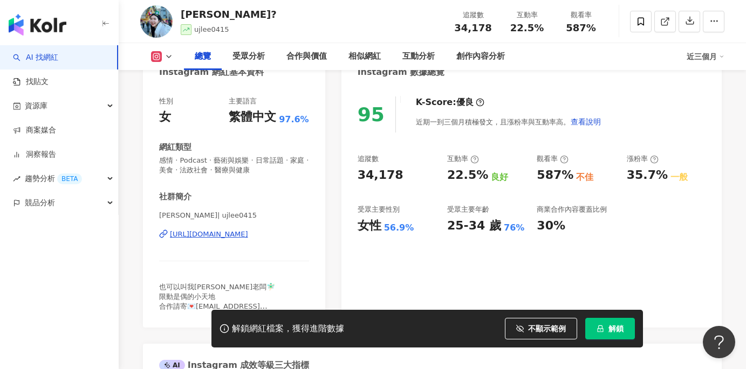
scroll to position [129, 0]
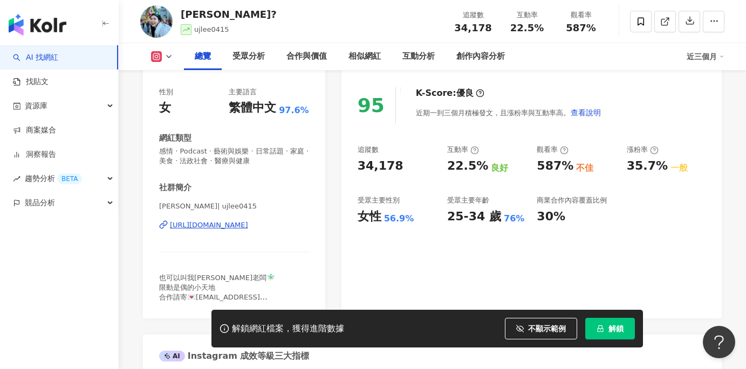
click at [248, 224] on div "https://www.instagram.com/ujlee0415/" at bounding box center [209, 226] width 78 height 10
drag, startPoint x: 456, startPoint y: 27, endPoint x: 495, endPoint y: 30, distance: 38.4
click at [495, 30] on div "追蹤數 34,178" at bounding box center [473, 21] width 54 height 23
copy span "34,178"
drag, startPoint x: 513, startPoint y: 29, endPoint x: 525, endPoint y: 9, distance: 22.9
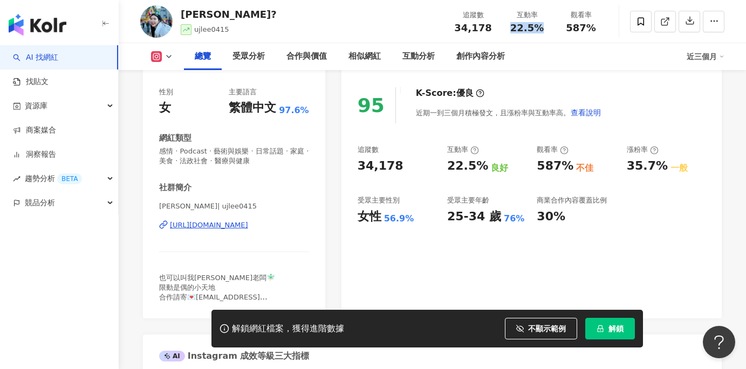
click at [539, 28] on span "22.5%" at bounding box center [526, 28] width 33 height 11
copy span "22.5%"
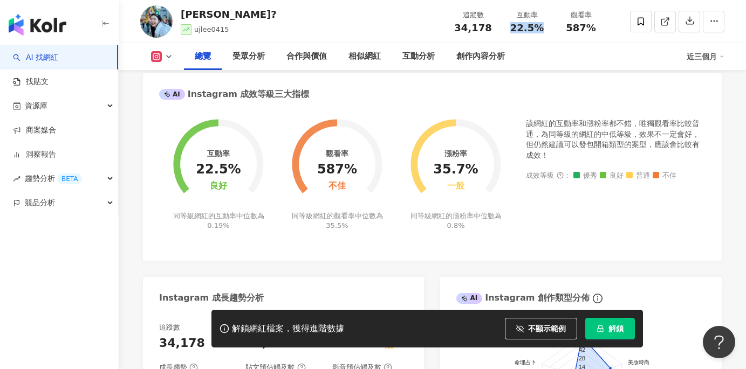
scroll to position [243, 0]
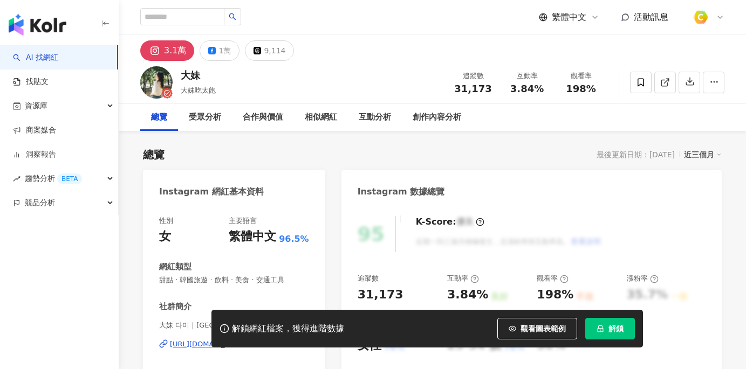
scroll to position [92, 0]
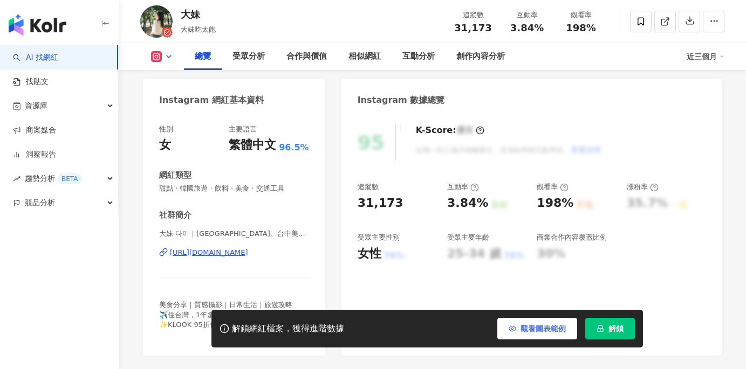
click at [524, 328] on span "觀看圖表範例" at bounding box center [542, 329] width 45 height 9
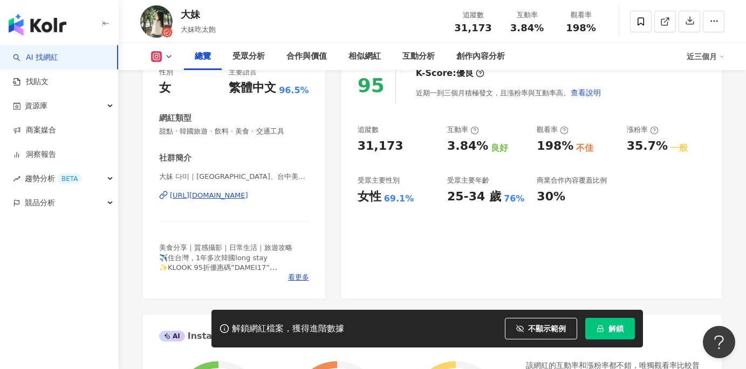
scroll to position [0, 0]
click at [245, 193] on div "[URL][DOMAIN_NAME]" at bounding box center [209, 196] width 78 height 10
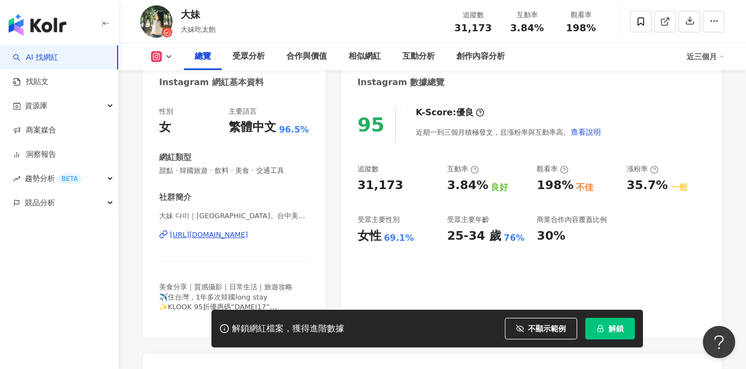
scroll to position [99, 0]
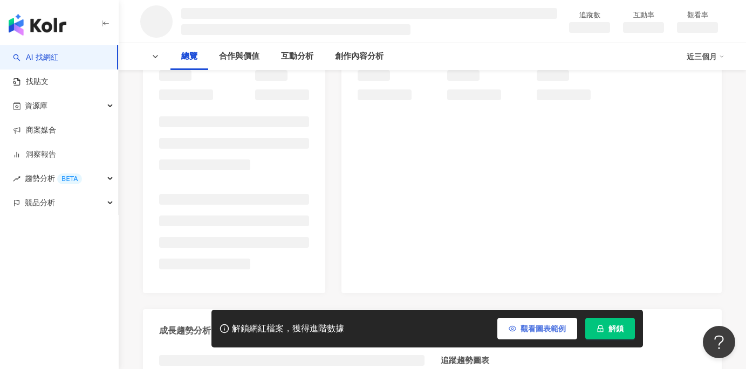
click at [513, 320] on button "觀看圖表範例" at bounding box center [537, 329] width 80 height 22
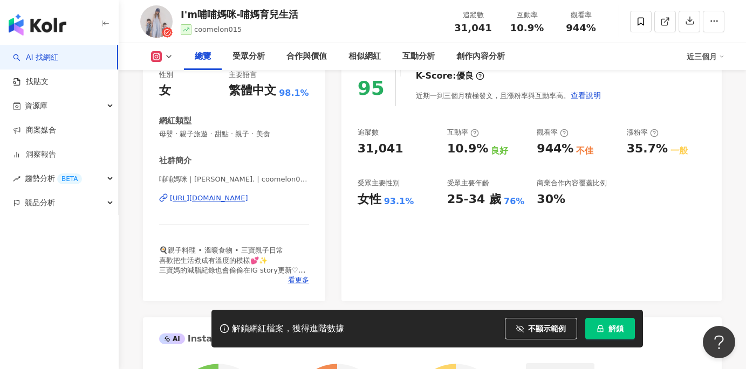
scroll to position [169, 0]
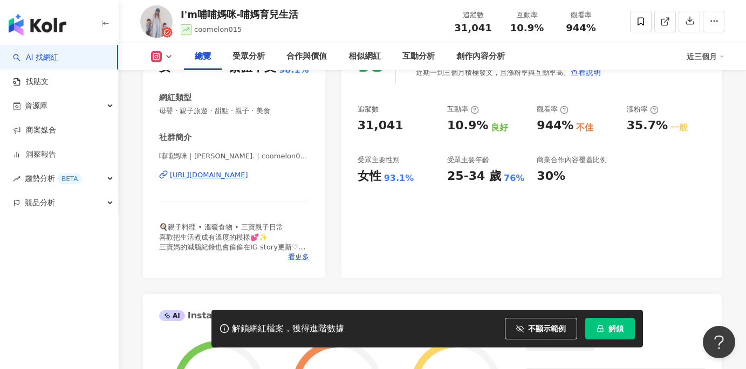
drag, startPoint x: 267, startPoint y: 174, endPoint x: 493, endPoint y: 22, distance: 272.5
click at [248, 174] on div "https://www.instagram.com/coomelon015/" at bounding box center [209, 175] width 78 height 10
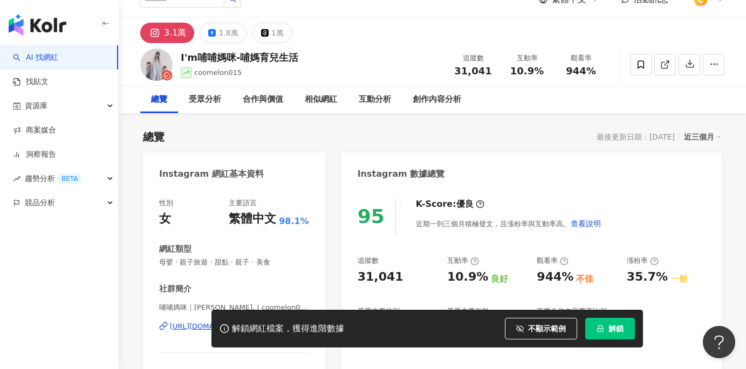
scroll to position [0, 0]
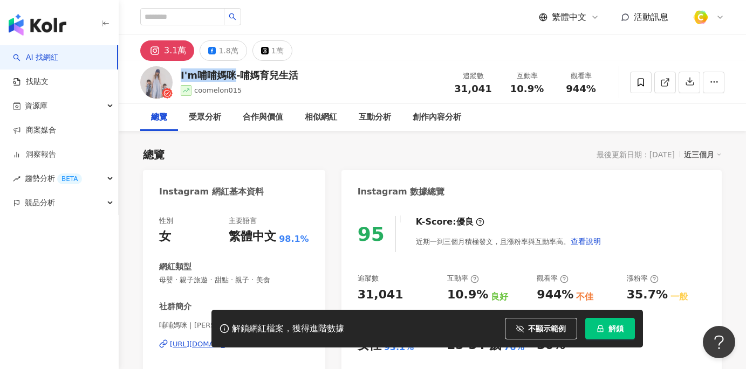
drag, startPoint x: 178, startPoint y: 74, endPoint x: 232, endPoint y: 73, distance: 53.9
click at [232, 73] on div "I'm哺哺媽咪-哺媽育兒生活 coomelon015 追蹤數 31,041 互動率 10.9% 觀看率 944%" at bounding box center [432, 82] width 627 height 43
copy div "I'm哺哺媽咪"
drag, startPoint x: 460, startPoint y: 88, endPoint x: 488, endPoint y: 85, distance: 28.2
click at [488, 87] on span "31,041" at bounding box center [472, 88] width 37 height 11
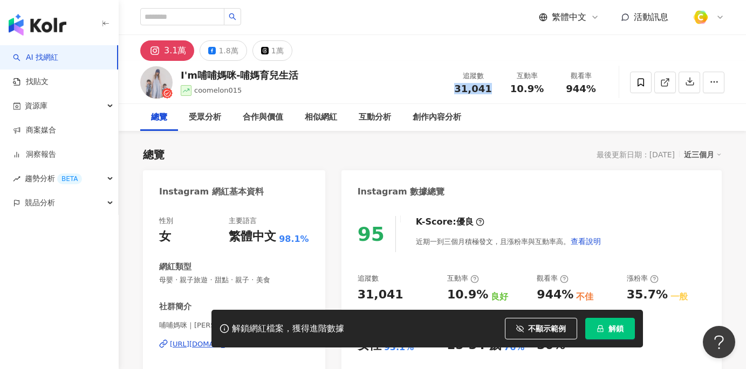
copy span "31,041"
drag, startPoint x: 512, startPoint y: 89, endPoint x: 539, endPoint y: 88, distance: 26.4
click at [539, 88] on div "10.9%" at bounding box center [526, 89] width 41 height 11
copy span "10.9%"
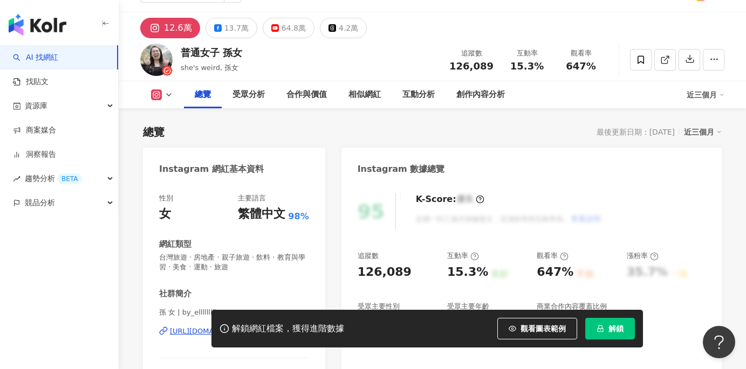
scroll to position [155, 0]
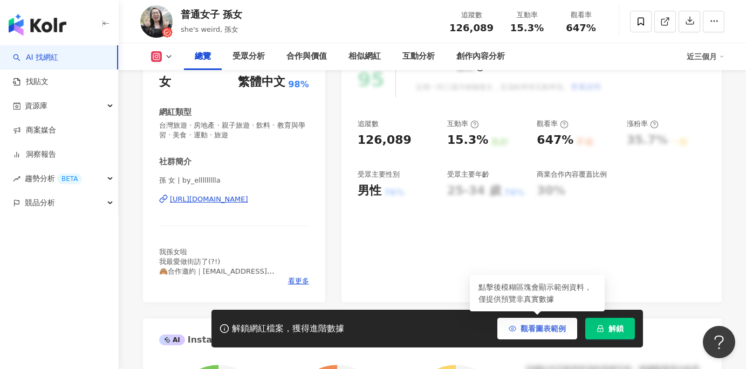
click at [526, 321] on button "觀看圖表範例" at bounding box center [537, 329] width 80 height 22
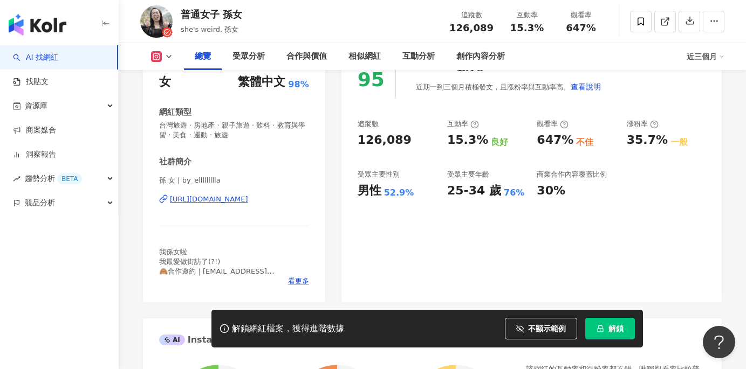
click at [248, 201] on div "[URL][DOMAIN_NAME]" at bounding box center [209, 200] width 78 height 10
drag, startPoint x: 183, startPoint y: 10, endPoint x: 238, endPoint y: 11, distance: 55.6
click at [238, 11] on div "普通女子 孫女" at bounding box center [211, 14] width 61 height 13
copy div "普通女子 孫女"
drag, startPoint x: 458, startPoint y: 26, endPoint x: 495, endPoint y: 26, distance: 36.7
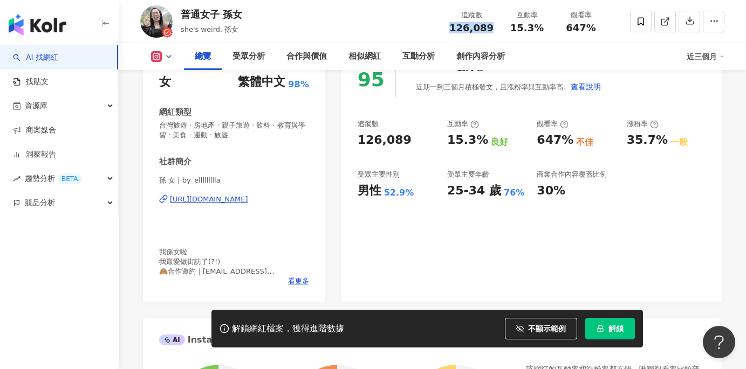
click at [495, 26] on div "追蹤數 126,089" at bounding box center [471, 21] width 57 height 23
copy span "126,089"
drag, startPoint x: 450, startPoint y: 142, endPoint x: 482, endPoint y: 140, distance: 32.4
click at [482, 140] on div "15.3% 良好" at bounding box center [486, 140] width 79 height 17
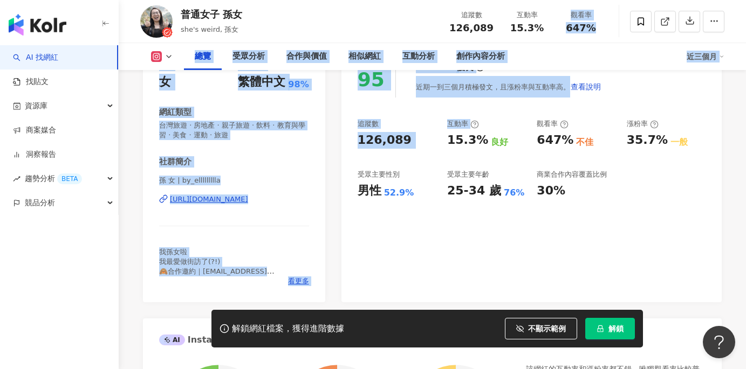
drag, startPoint x: 511, startPoint y: 26, endPoint x: 540, endPoint y: 26, distance: 29.1
click at [542, 26] on div "15.3%" at bounding box center [526, 28] width 41 height 11
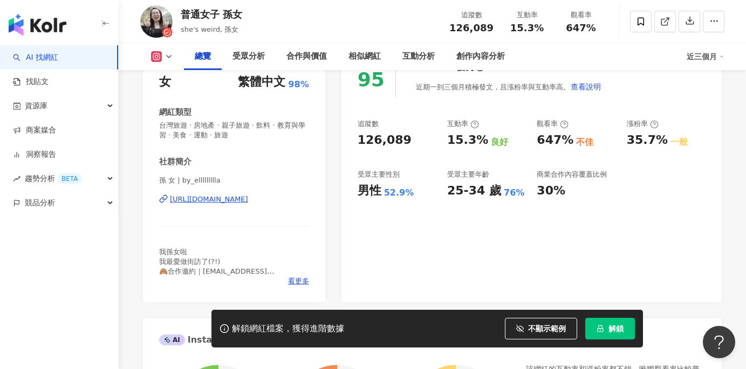
click at [511, 28] on div "15.3%" at bounding box center [526, 28] width 41 height 11
drag, startPoint x: 513, startPoint y: 26, endPoint x: 540, endPoint y: 26, distance: 27.0
click at [540, 26] on div "15.3%" at bounding box center [526, 28] width 41 height 11
copy span "15.3%"
click at [248, 200] on div "https://www.instagram.com/by_ellllllllla/" at bounding box center [209, 200] width 78 height 10
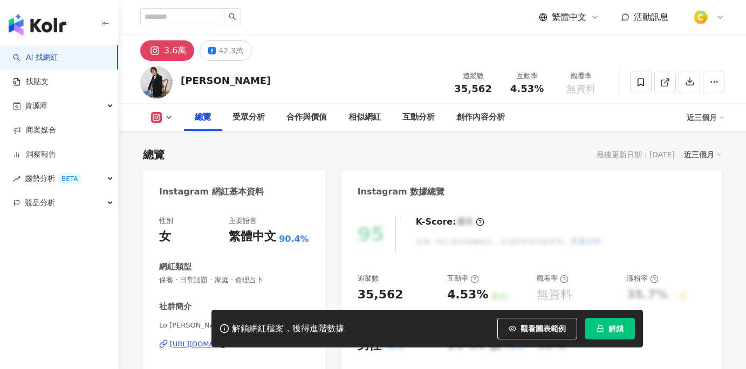
click at [511, 322] on button "觀看圖表範例" at bounding box center [537, 329] width 80 height 22
click at [523, 329] on button "觀看圖表範例" at bounding box center [537, 329] width 80 height 22
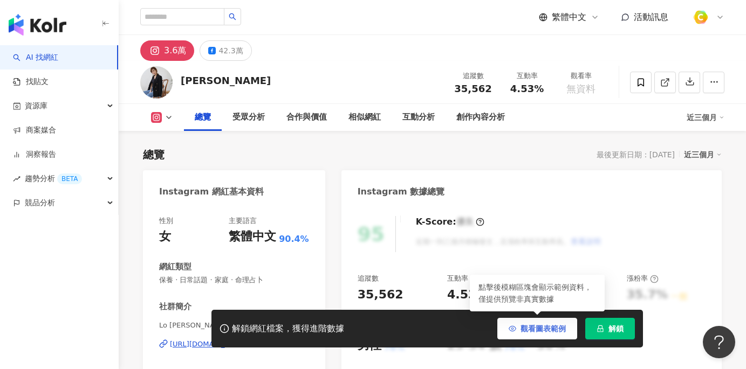
click at [530, 326] on span "觀看圖表範例" at bounding box center [542, 329] width 45 height 9
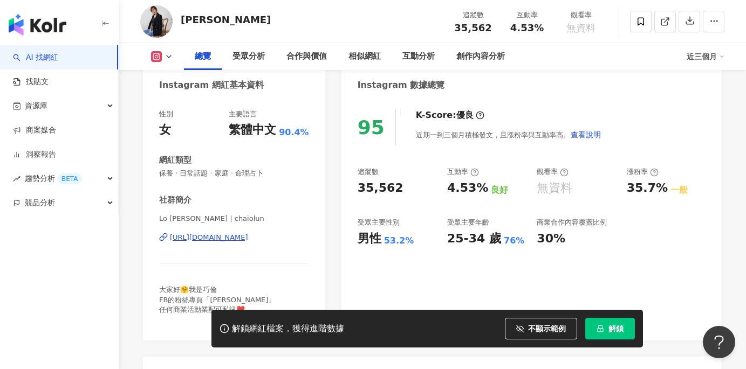
scroll to position [101, 0]
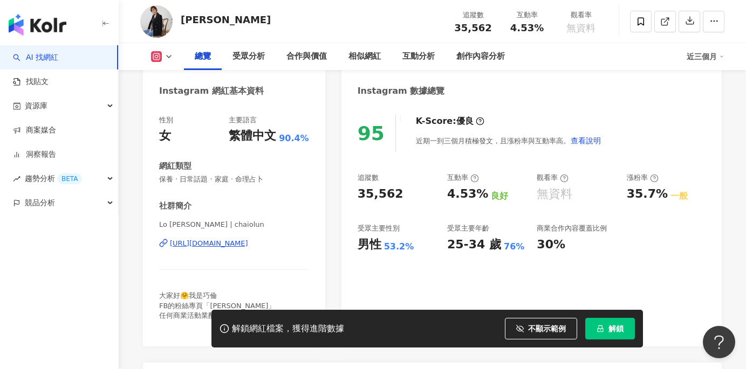
click at [248, 244] on div "https://www.instagram.com/chaiolun/" at bounding box center [209, 244] width 78 height 10
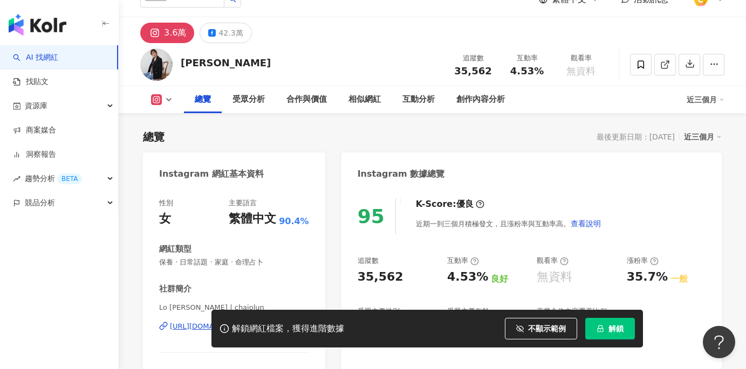
scroll to position [18, 0]
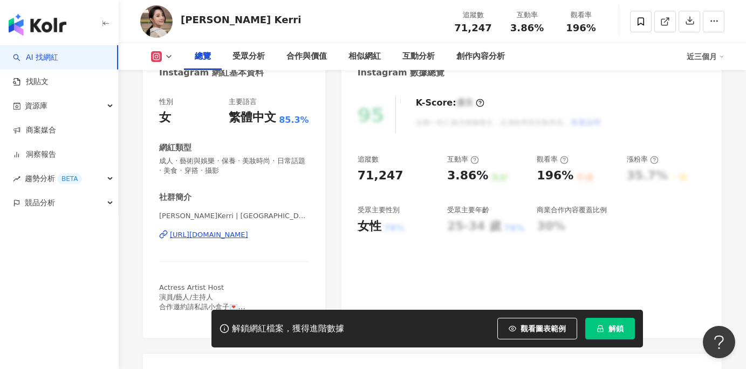
scroll to position [119, 0]
click at [540, 339] on button "觀看圖表範例" at bounding box center [537, 329] width 80 height 22
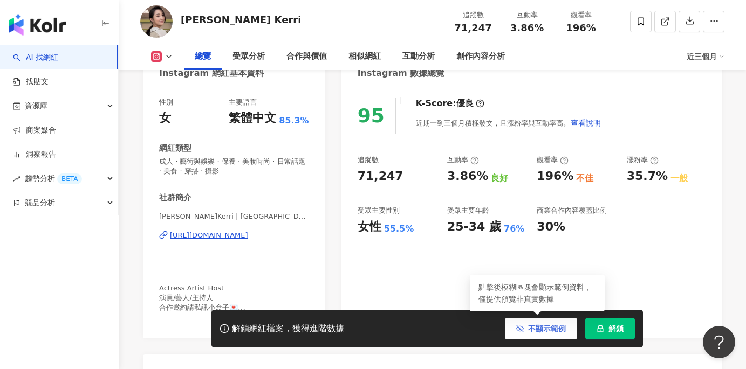
click at [539, 338] on button "不顯示範例" at bounding box center [541, 329] width 72 height 22
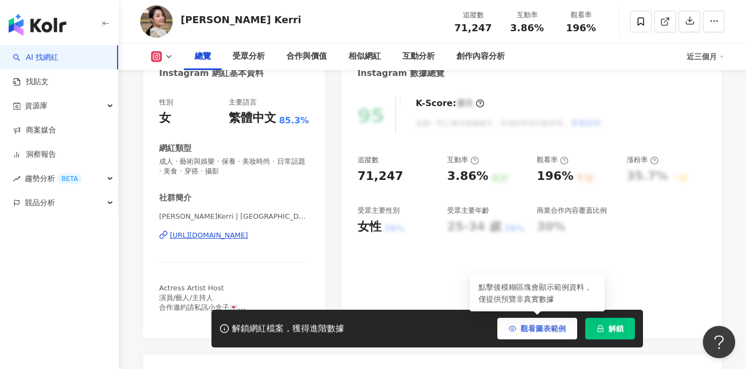
click at [539, 338] on button "觀看圖表範例" at bounding box center [537, 329] width 80 height 22
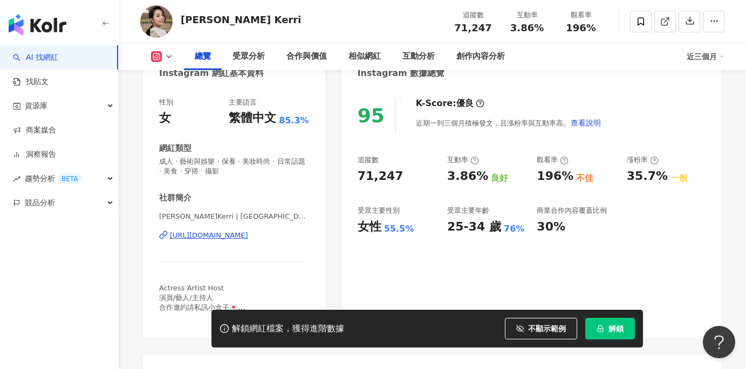
click at [248, 237] on div "https://www.instagram.com/huachienhan/" at bounding box center [209, 236] width 78 height 10
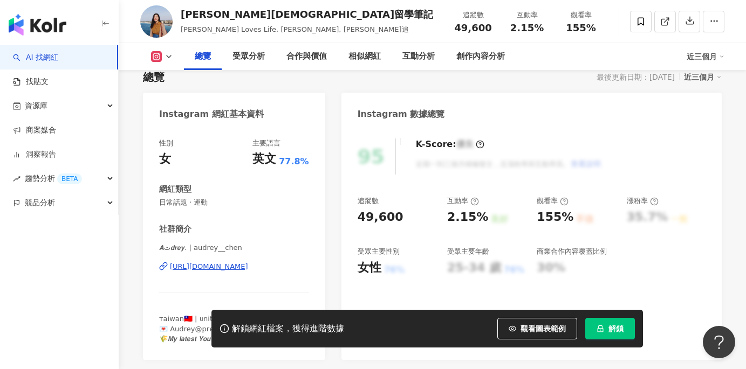
click at [214, 266] on div "[URL][DOMAIN_NAME]" at bounding box center [209, 267] width 78 height 10
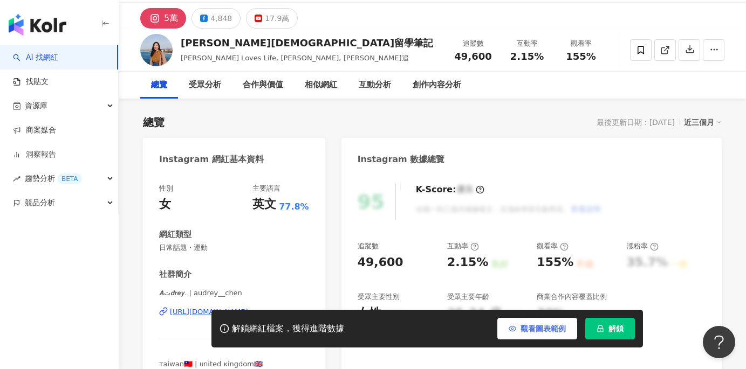
scroll to position [55, 0]
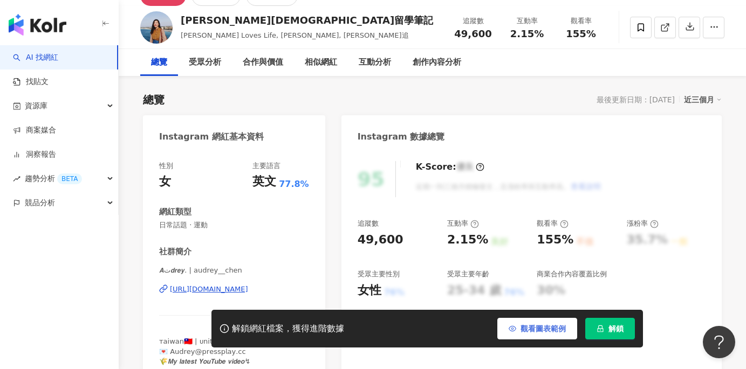
click at [538, 331] on span "觀看圖表範例" at bounding box center [542, 329] width 45 height 9
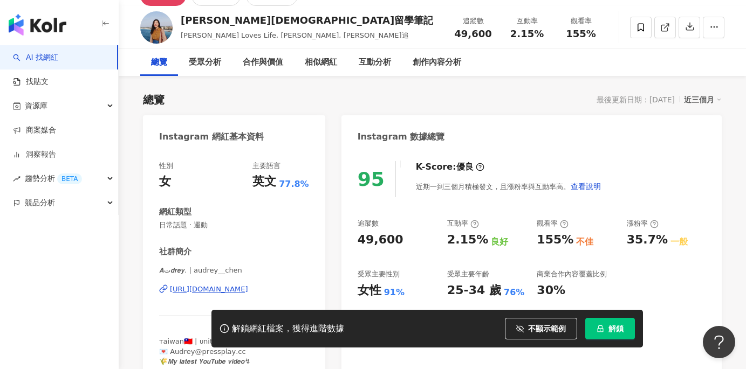
click at [244, 289] on div "https://www.instagram.com/audrey__chen/" at bounding box center [209, 290] width 78 height 10
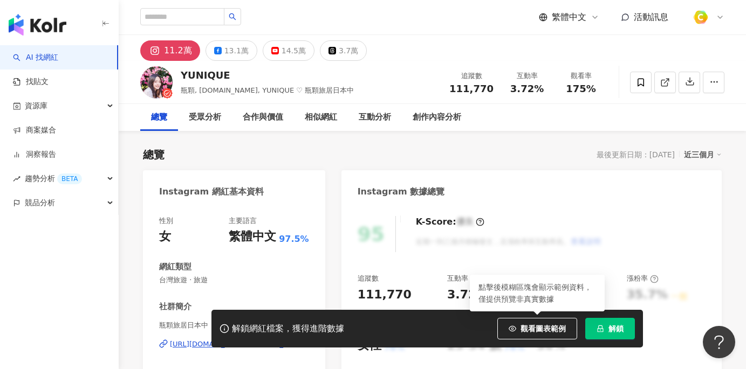
click at [548, 331] on span "觀看圖表範例" at bounding box center [542, 329] width 45 height 9
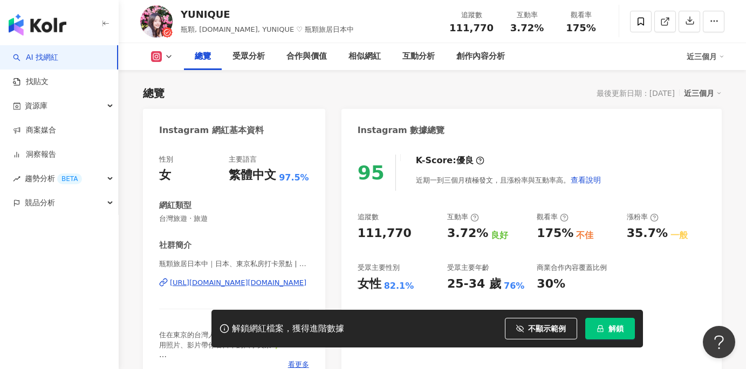
scroll to position [125, 0]
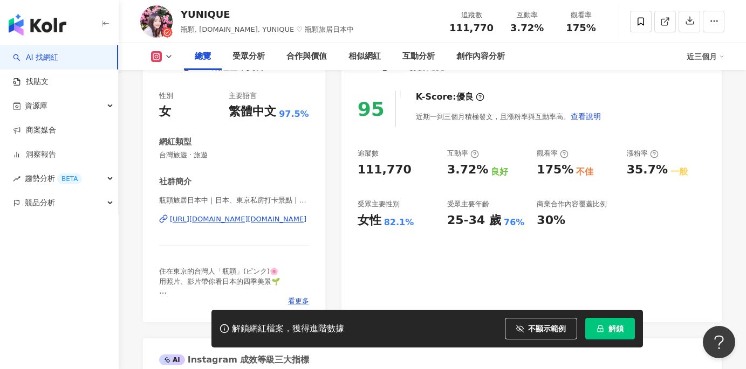
click at [246, 221] on div "https://www.instagram.com/yunique.cc/" at bounding box center [238, 220] width 136 height 10
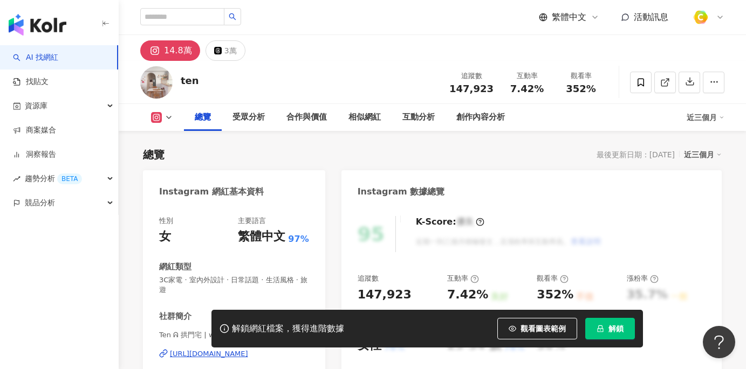
drag, startPoint x: 527, startPoint y: 320, endPoint x: 649, endPoint y: 170, distance: 193.6
click at [527, 320] on button "觀看圖表範例" at bounding box center [537, 329] width 80 height 22
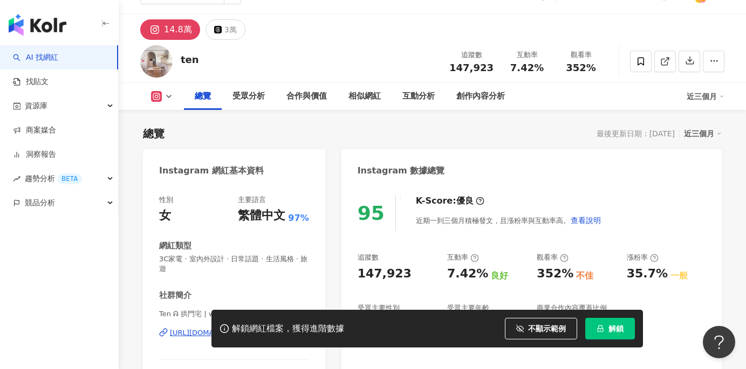
scroll to position [121, 0]
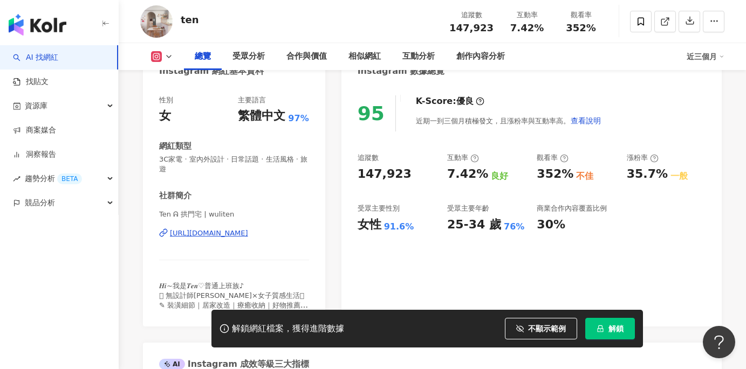
click at [248, 235] on div "https://www.instagram.com/wuliten/" at bounding box center [209, 234] width 78 height 10
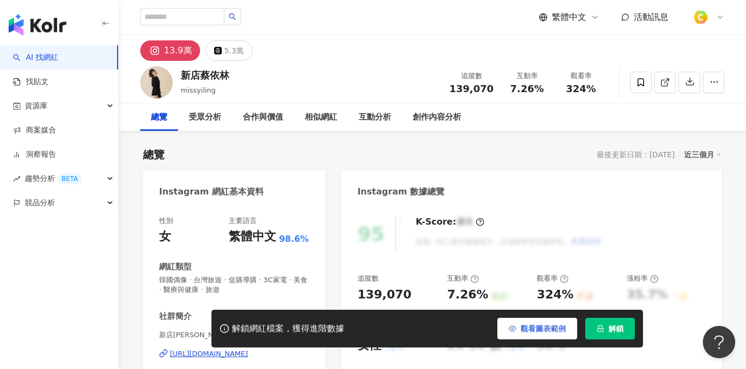
click at [525, 328] on span "觀看圖表範例" at bounding box center [542, 329] width 45 height 9
click at [525, 328] on button "觀看圖表範例" at bounding box center [537, 329] width 80 height 22
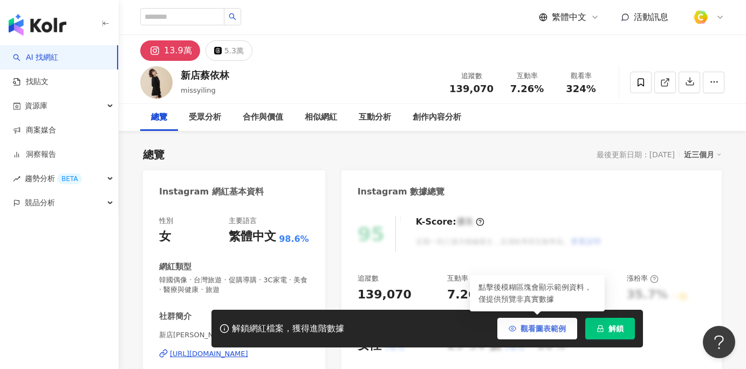
click at [541, 333] on span "觀看圖表範例" at bounding box center [542, 329] width 45 height 9
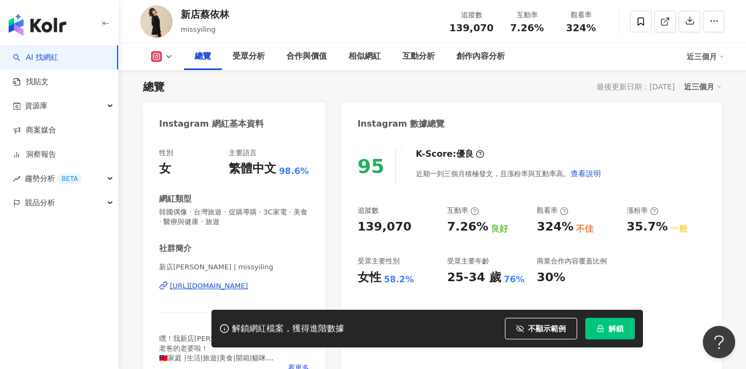
scroll to position [131, 0]
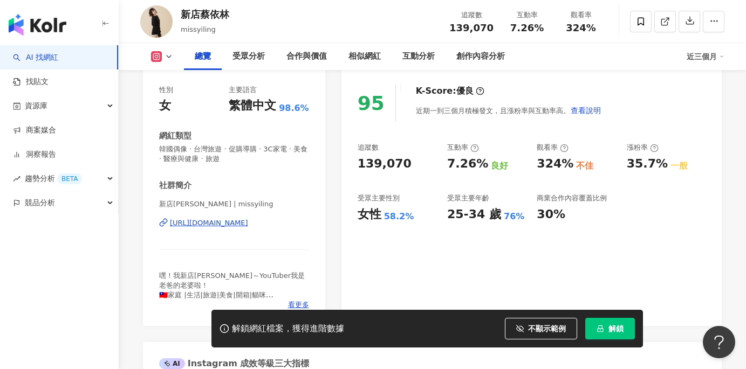
click at [248, 223] on div "[URL][DOMAIN_NAME]" at bounding box center [209, 223] width 78 height 10
click at [248, 222] on div "[URL][DOMAIN_NAME]" at bounding box center [209, 223] width 78 height 10
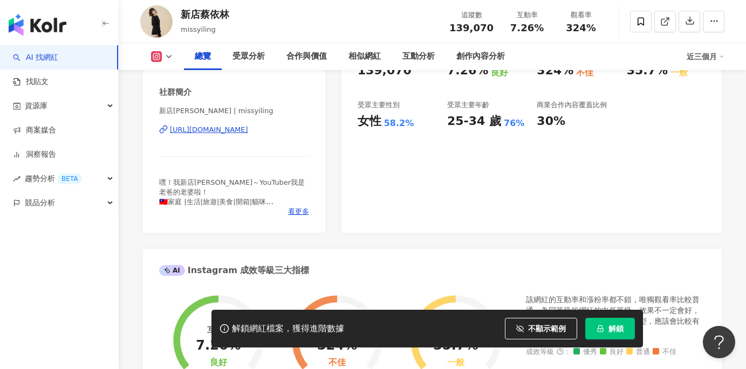
scroll to position [232, 0]
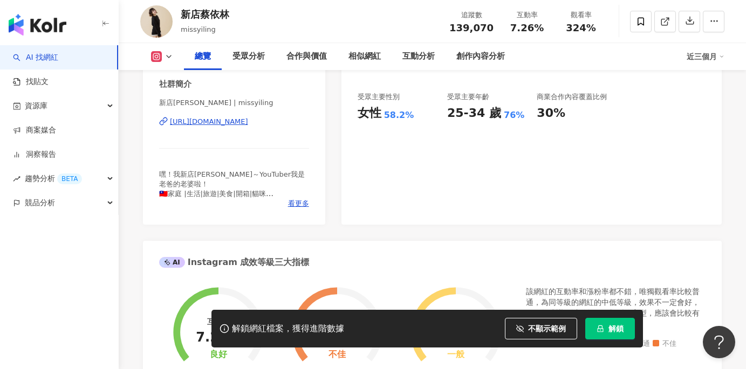
click at [248, 119] on div "[URL][DOMAIN_NAME]" at bounding box center [209, 122] width 78 height 10
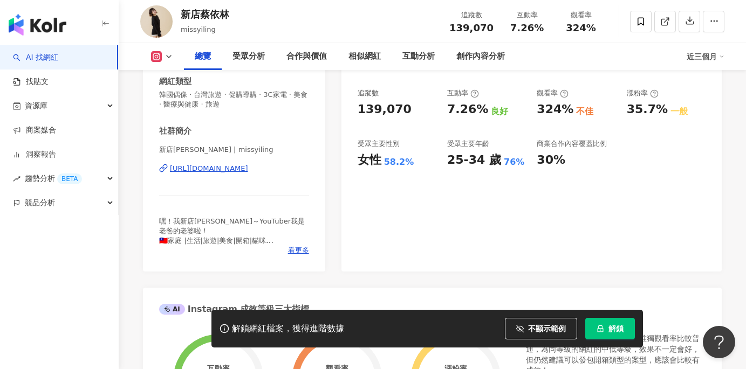
scroll to position [101, 0]
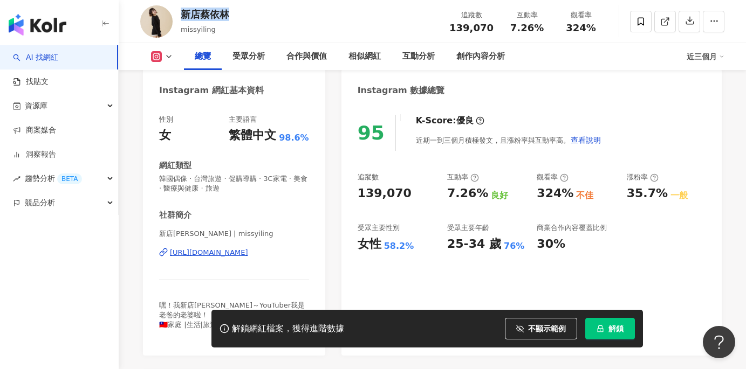
drag, startPoint x: 181, startPoint y: 13, endPoint x: 246, endPoint y: 9, distance: 65.4
click at [246, 9] on div "新店[PERSON_NAME] 追蹤數 139,070 互動率 7.26% 觀看率 324%" at bounding box center [432, 21] width 627 height 43
copy div "新店蔡依林"
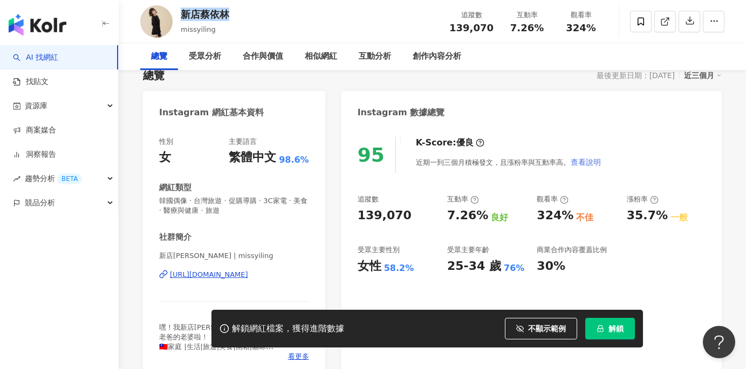
scroll to position [0, 0]
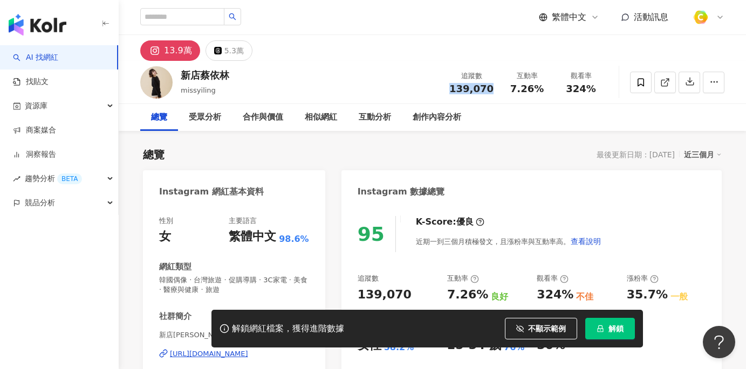
drag, startPoint x: 452, startPoint y: 85, endPoint x: 490, endPoint y: 87, distance: 37.8
click at [490, 87] on div "139,070" at bounding box center [471, 89] width 44 height 11
copy span "139,070"
drag, startPoint x: 512, startPoint y: 87, endPoint x: 538, endPoint y: 87, distance: 26.4
click at [538, 87] on div "7.26%" at bounding box center [526, 89] width 41 height 11
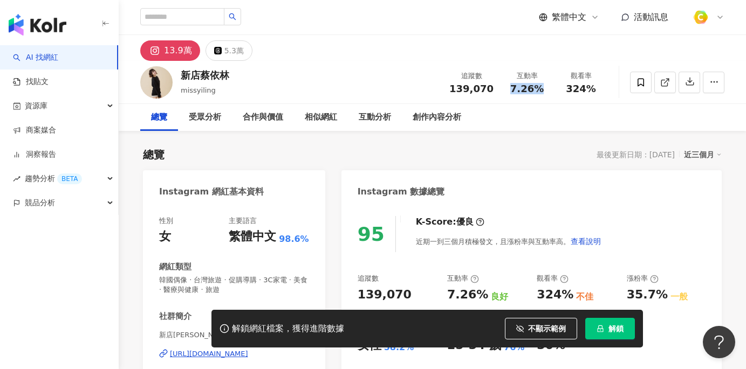
copy span "7.26%"
